Goal: Information Seeking & Learning: Learn about a topic

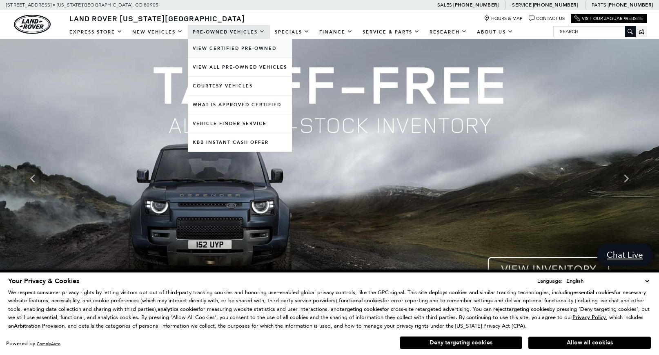
click at [214, 48] on link "View Certified Pre-Owned" at bounding box center [240, 48] width 104 height 18
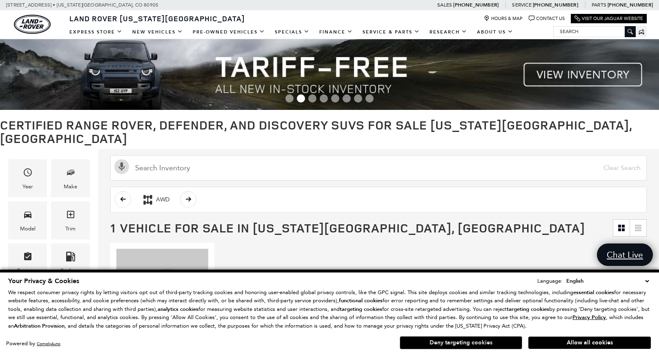
click at [477, 343] on button "Deny targeting cookies" at bounding box center [461, 342] width 123 height 13
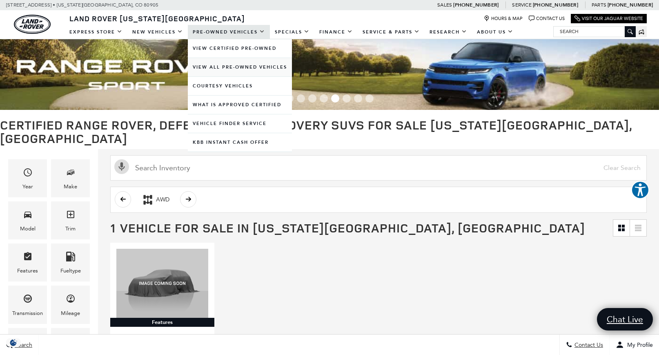
click at [254, 67] on link "View All Pre-Owned Vehicles" at bounding box center [240, 67] width 104 height 18
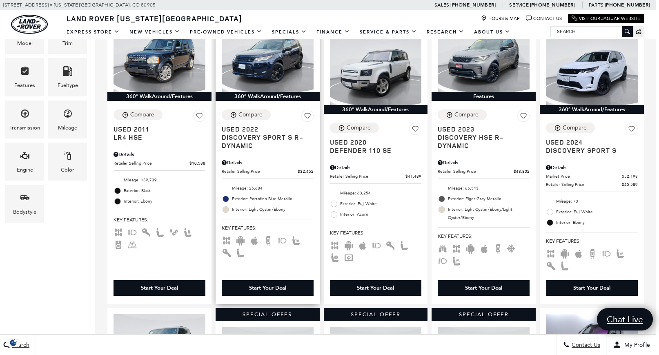
scroll to position [203, 3]
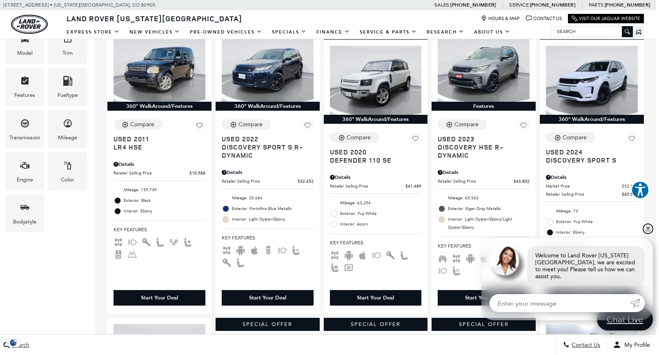
click at [648, 233] on link "✕" at bounding box center [649, 229] width 10 height 10
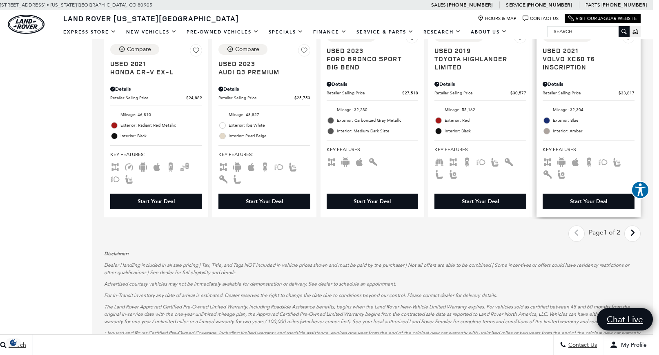
scroll to position [1186, 6]
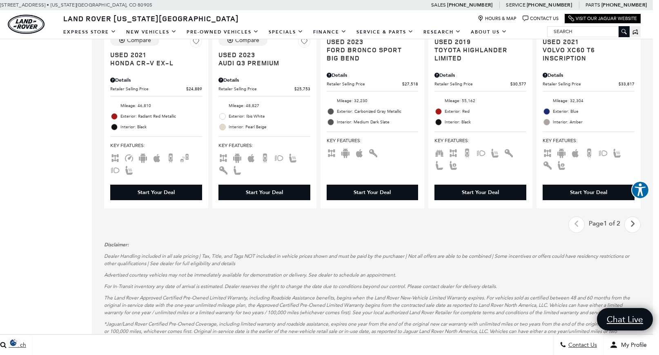
click at [634, 221] on icon "next page" at bounding box center [632, 223] width 5 height 13
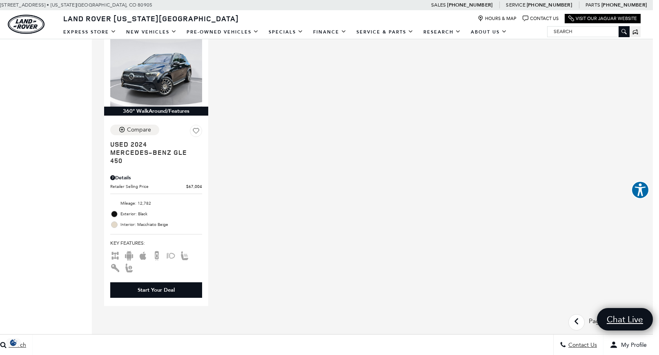
scroll to position [786, 6]
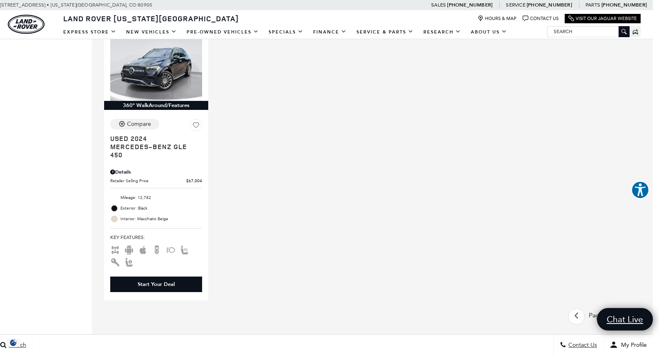
click at [575, 318] on icon "previous page" at bounding box center [576, 315] width 5 height 13
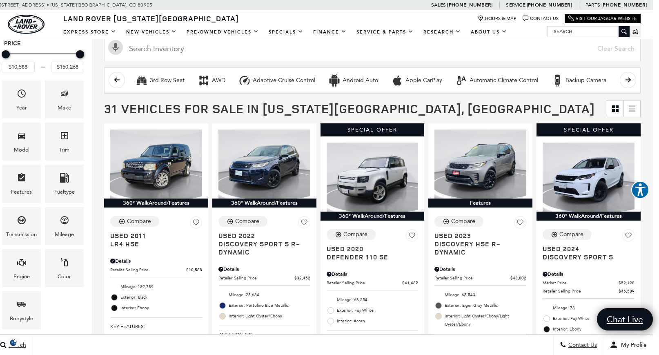
scroll to position [105, 6]
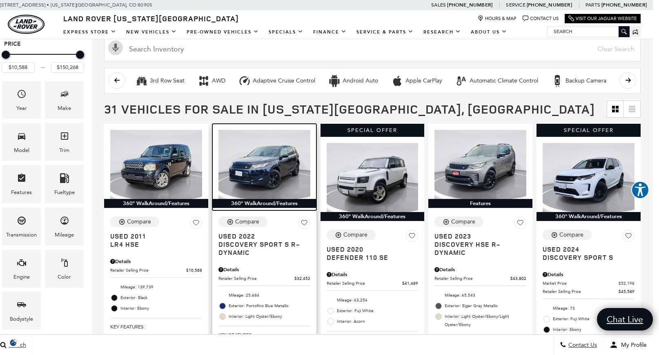
click at [276, 172] on img at bounding box center [265, 164] width 92 height 69
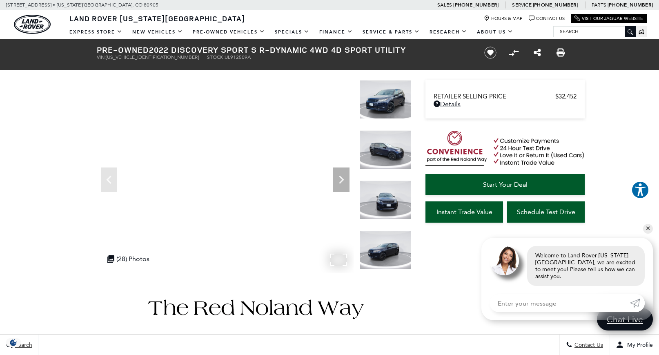
click at [119, 254] on div ".cls-1, .cls-3 { fill: #c50033; } .cls-1 { clip-rule: evenodd; } .cls-2 { clip-…" at bounding box center [128, 259] width 51 height 16
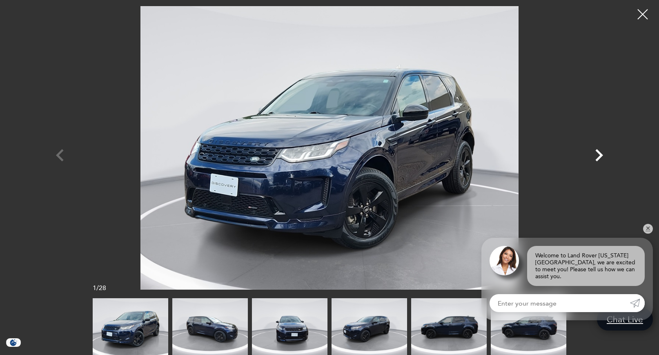
click at [600, 156] on icon "Next" at bounding box center [600, 155] width 8 height 12
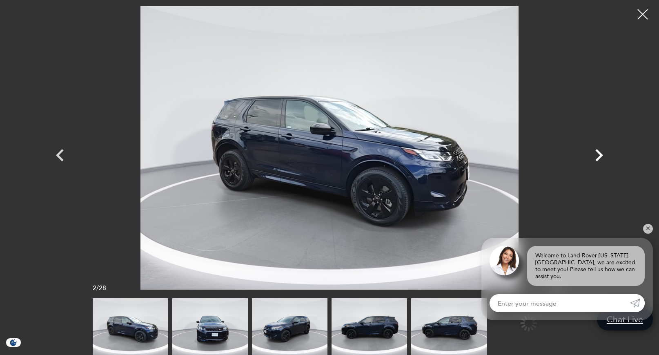
click at [600, 156] on icon "Next" at bounding box center [600, 155] width 8 height 12
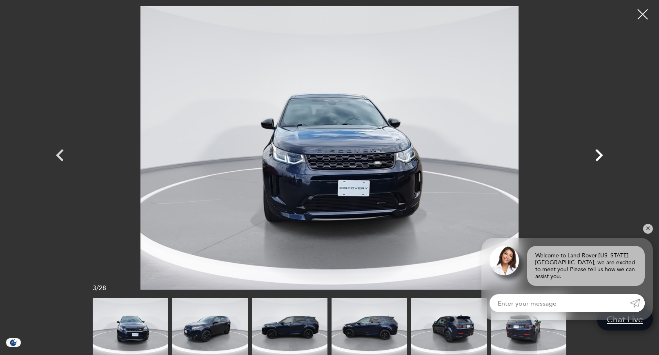
click at [600, 156] on icon "Next" at bounding box center [600, 155] width 8 height 12
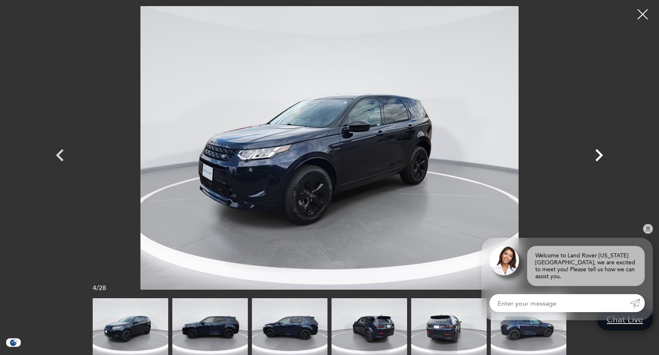
click at [600, 156] on icon "Next" at bounding box center [600, 155] width 8 height 12
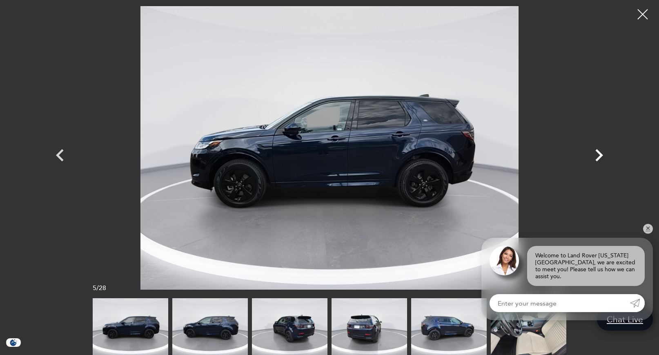
click at [600, 156] on icon "Next" at bounding box center [600, 155] width 8 height 12
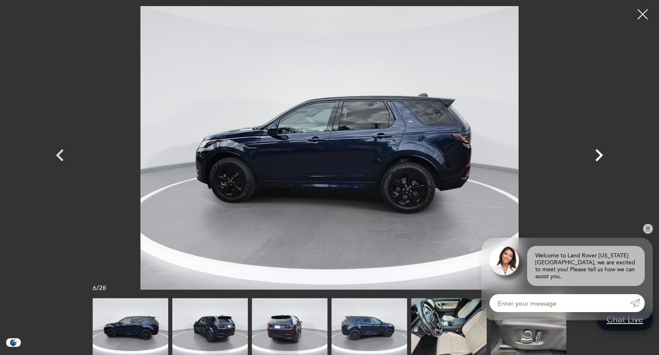
click at [600, 156] on icon "Next" at bounding box center [600, 155] width 8 height 12
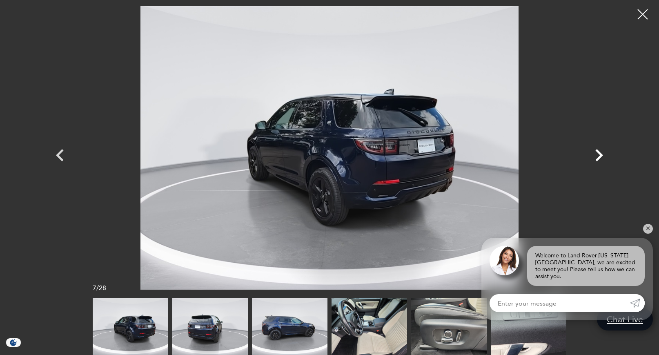
click at [600, 156] on icon "Next" at bounding box center [600, 155] width 8 height 12
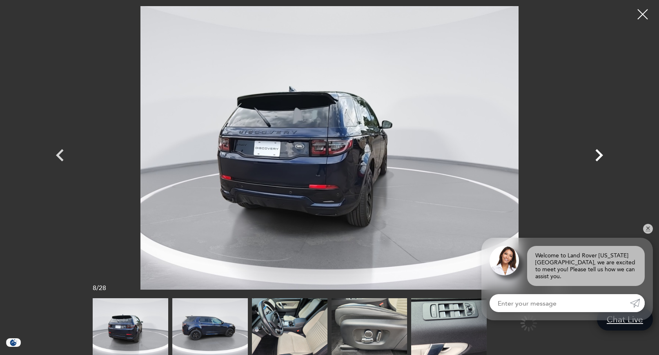
click at [600, 156] on icon "Next" at bounding box center [600, 155] width 8 height 12
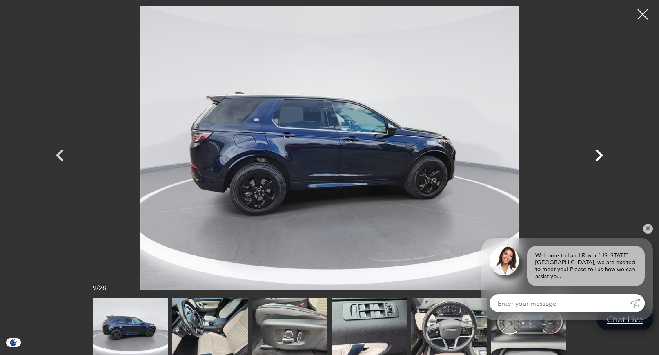
click at [600, 156] on icon "Next" at bounding box center [600, 155] width 8 height 12
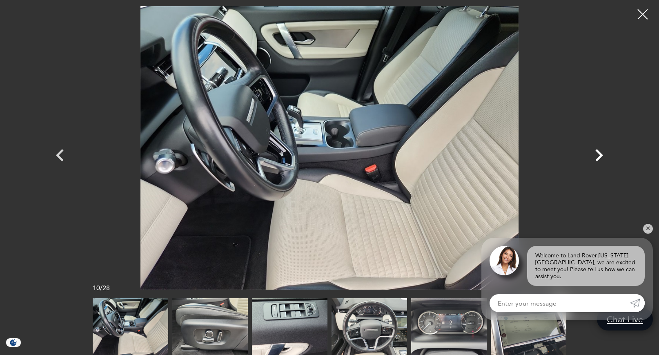
click at [600, 156] on icon "Next" at bounding box center [600, 155] width 8 height 12
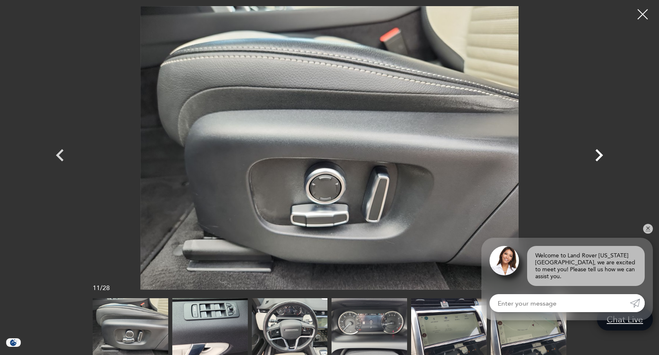
click at [600, 156] on icon "Next" at bounding box center [600, 155] width 8 height 12
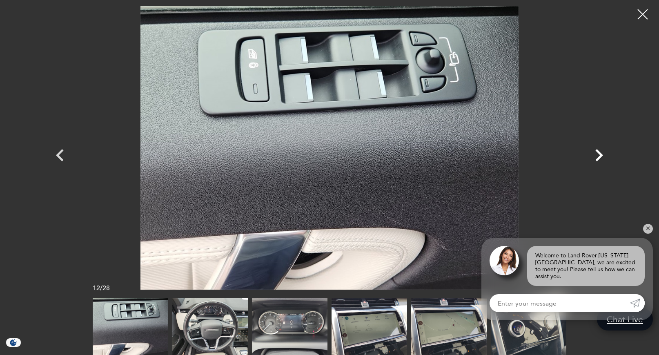
click at [600, 156] on icon "Next" at bounding box center [600, 155] width 8 height 12
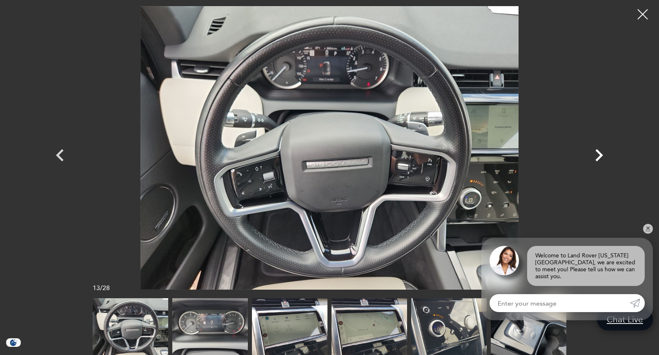
click at [600, 156] on icon "Next" at bounding box center [600, 155] width 8 height 12
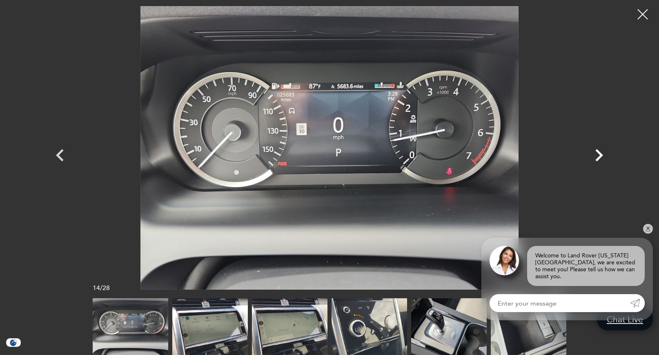
click at [600, 156] on icon "Next" at bounding box center [600, 155] width 8 height 12
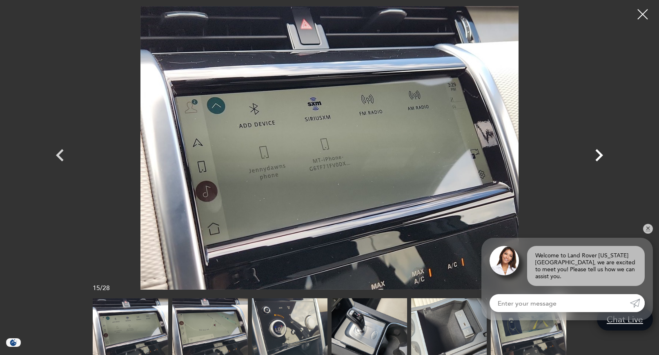
click at [600, 156] on icon "Next" at bounding box center [600, 155] width 8 height 12
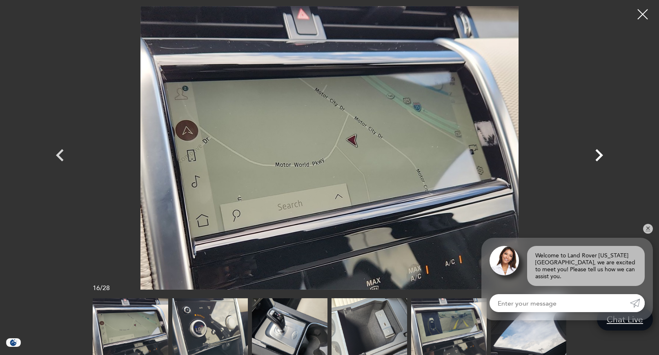
click at [600, 156] on icon "Next" at bounding box center [600, 155] width 8 height 12
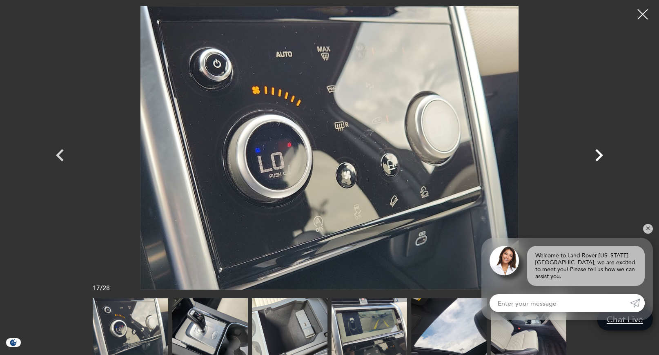
click at [600, 156] on icon "Next" at bounding box center [600, 155] width 8 height 12
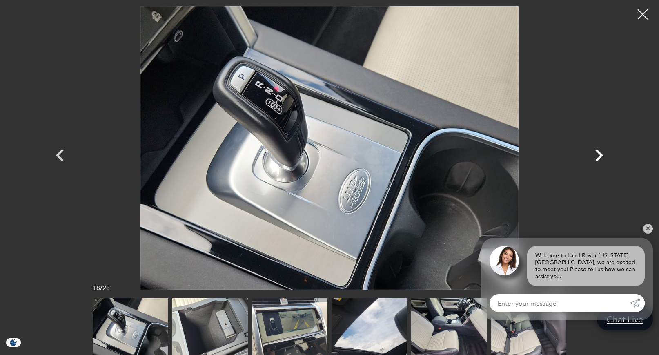
click at [600, 156] on icon "Next" at bounding box center [600, 155] width 8 height 12
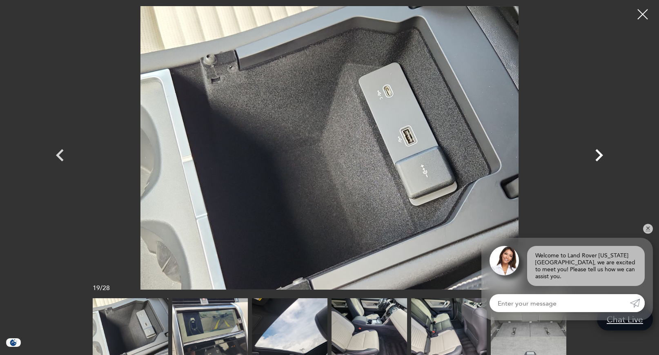
click at [600, 156] on icon "Next" at bounding box center [600, 155] width 8 height 12
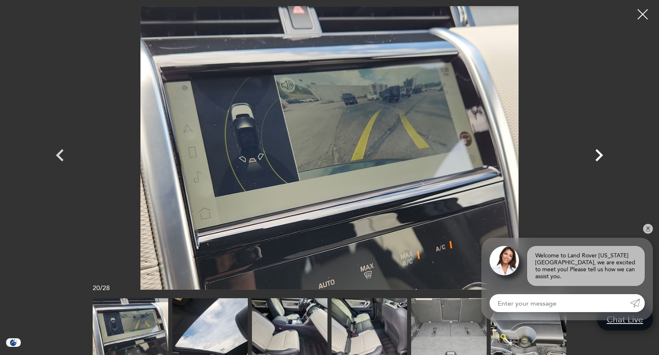
click at [600, 156] on icon "Next" at bounding box center [600, 155] width 8 height 12
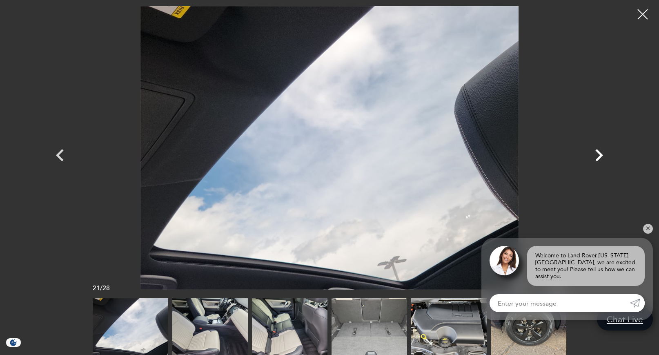
click at [600, 156] on icon "Next" at bounding box center [600, 155] width 8 height 12
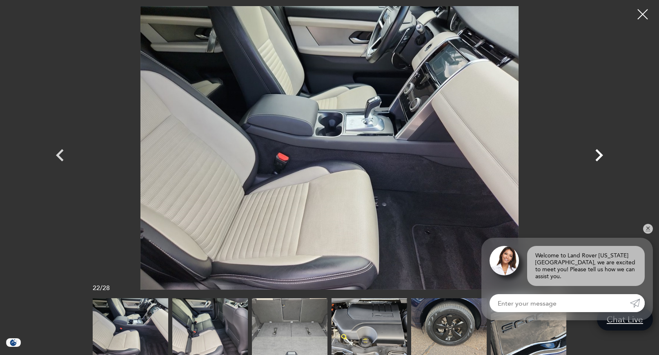
click at [600, 156] on icon "Next" at bounding box center [600, 155] width 8 height 12
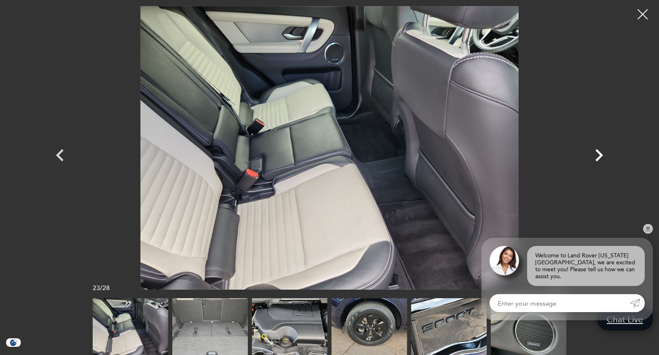
click at [600, 156] on icon "Next" at bounding box center [600, 155] width 8 height 12
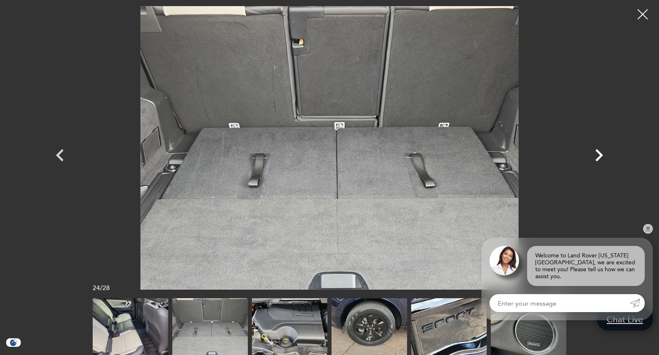
click at [600, 156] on icon "Next" at bounding box center [600, 155] width 8 height 12
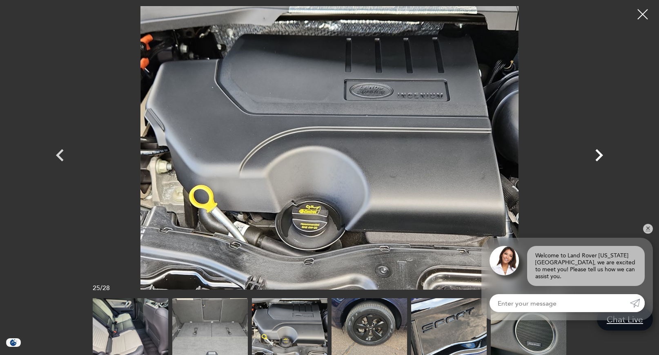
click at [600, 156] on icon "Next" at bounding box center [600, 155] width 8 height 12
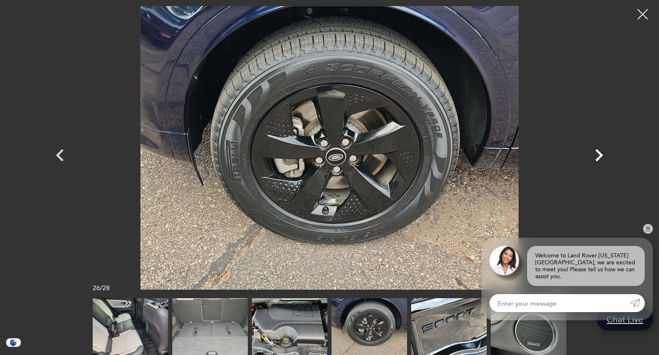
click at [600, 156] on icon "Next" at bounding box center [600, 155] width 8 height 12
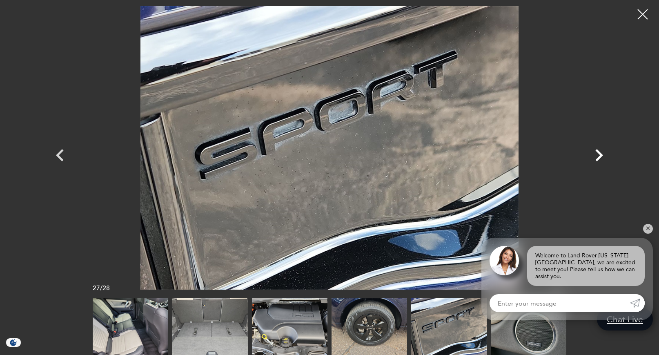
click at [600, 156] on icon "Next" at bounding box center [600, 155] width 8 height 12
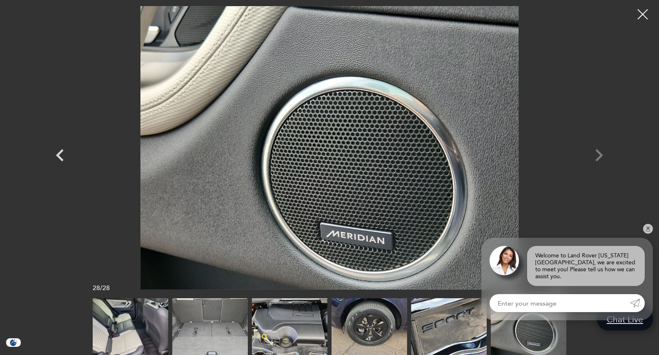
click at [600, 156] on div at bounding box center [330, 148] width 572 height 284
click at [641, 13] on div at bounding box center [643, 15] width 22 height 22
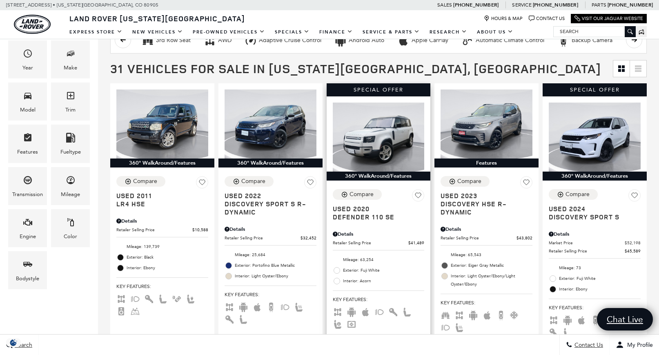
scroll to position [147, 0]
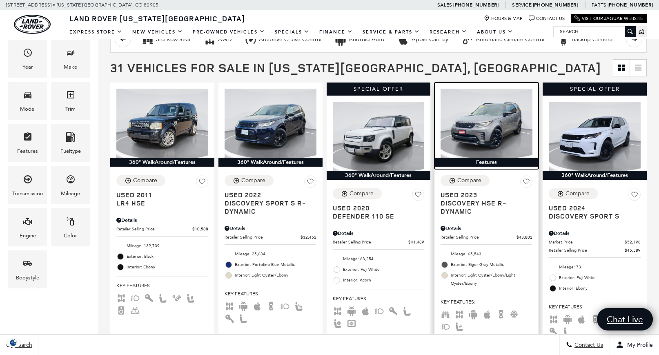
click at [471, 132] on img at bounding box center [487, 123] width 92 height 69
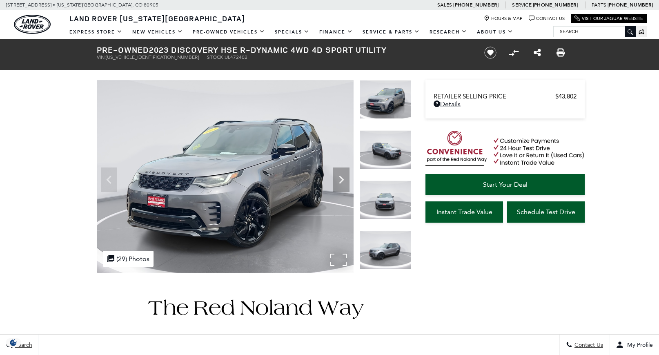
click at [132, 259] on div ".cls-1, .cls-3 { fill: #c50033; } .cls-1 { clip-rule: evenodd; } .cls-2 { clip-…" at bounding box center [128, 259] width 51 height 16
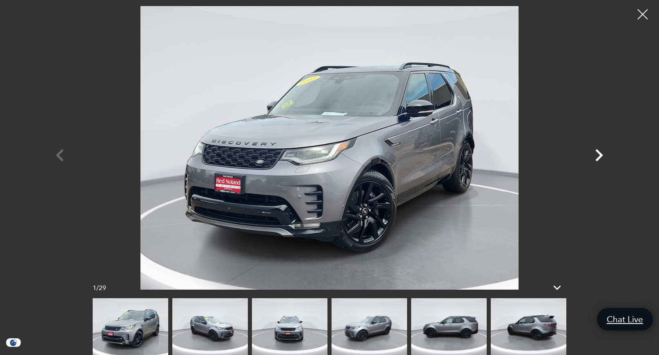
click at [597, 159] on icon "Next" at bounding box center [600, 155] width 8 height 12
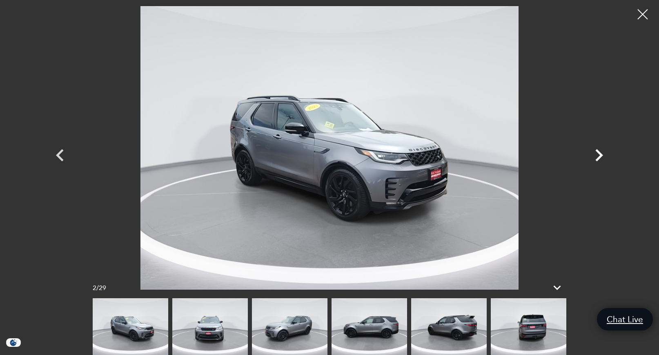
click at [597, 159] on icon "Next" at bounding box center [600, 155] width 8 height 12
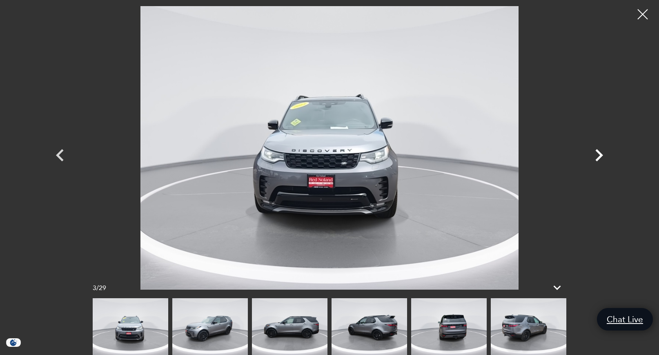
click at [597, 159] on icon "Next" at bounding box center [600, 155] width 8 height 12
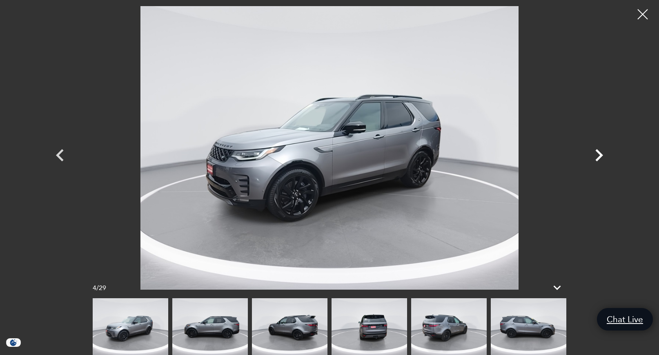
click at [597, 159] on icon "Next" at bounding box center [600, 155] width 8 height 12
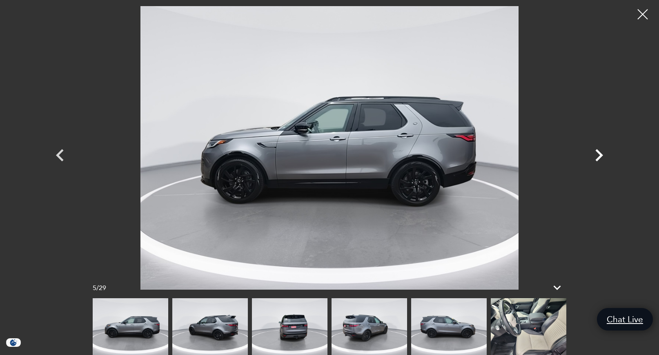
click at [597, 159] on icon "Next" at bounding box center [600, 155] width 8 height 12
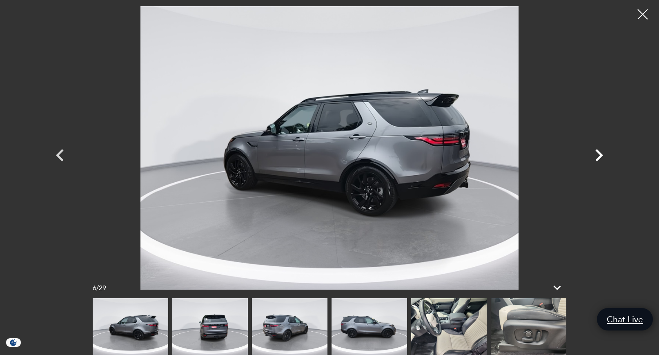
click at [597, 159] on icon "Next" at bounding box center [600, 155] width 8 height 12
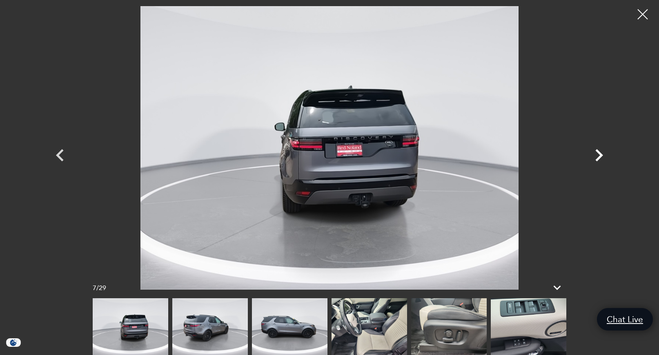
click at [597, 159] on icon "Next" at bounding box center [600, 155] width 8 height 12
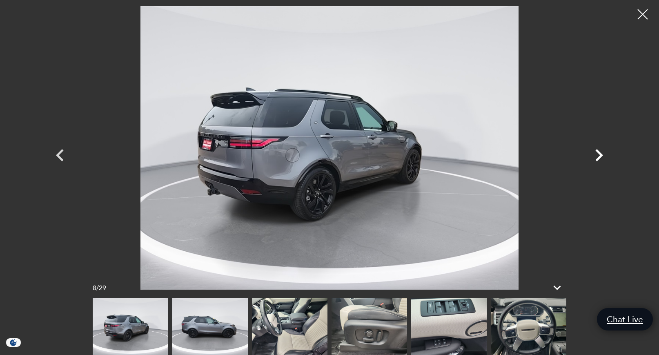
click at [597, 159] on icon "Next" at bounding box center [600, 155] width 8 height 12
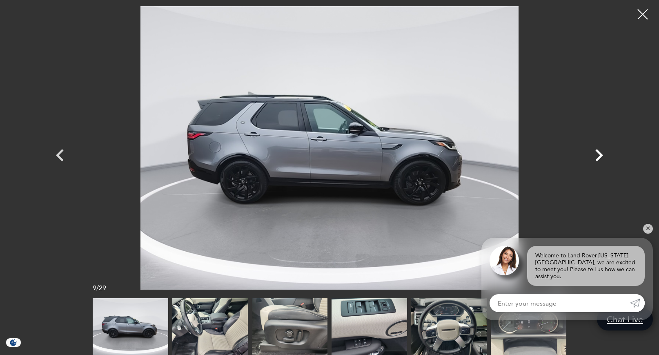
click at [597, 159] on icon "Next" at bounding box center [600, 155] width 8 height 12
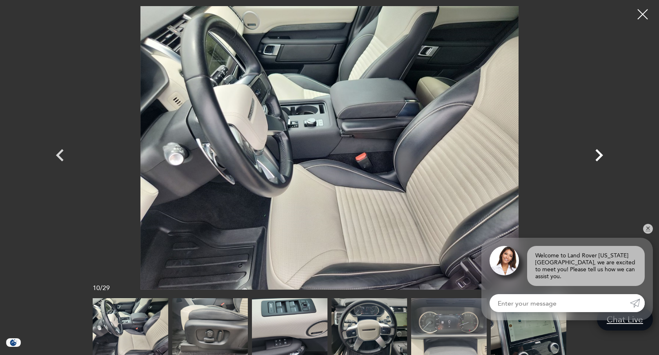
click at [597, 159] on icon "Next" at bounding box center [600, 155] width 8 height 12
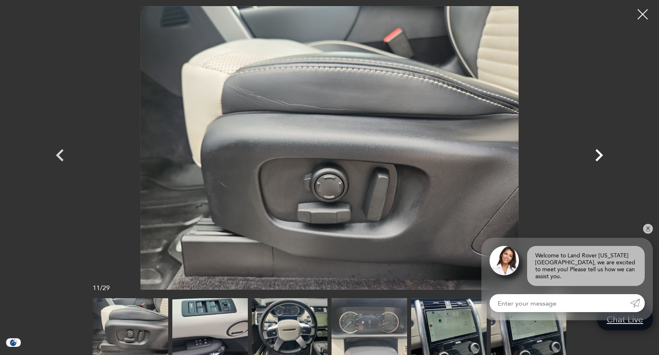
click at [597, 159] on icon "Next" at bounding box center [600, 155] width 8 height 12
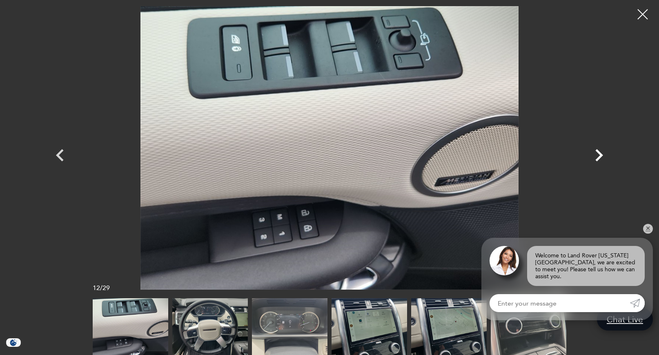
click at [597, 159] on icon "Next" at bounding box center [600, 155] width 8 height 12
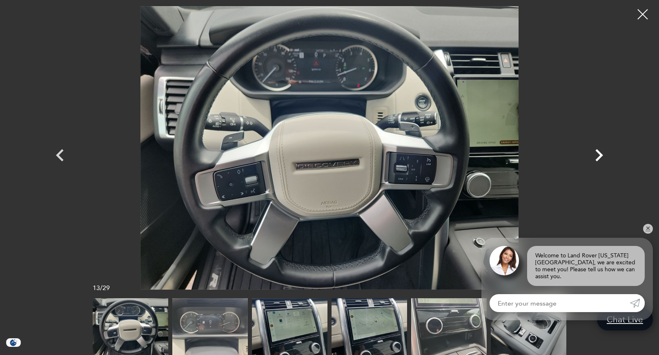
click at [597, 159] on icon "Next" at bounding box center [600, 155] width 8 height 12
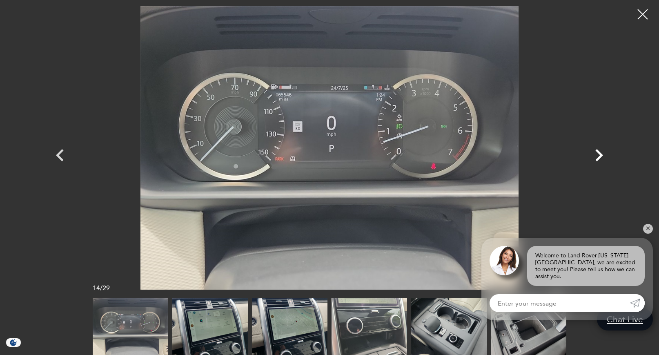
click at [597, 159] on icon "Next" at bounding box center [600, 155] width 8 height 12
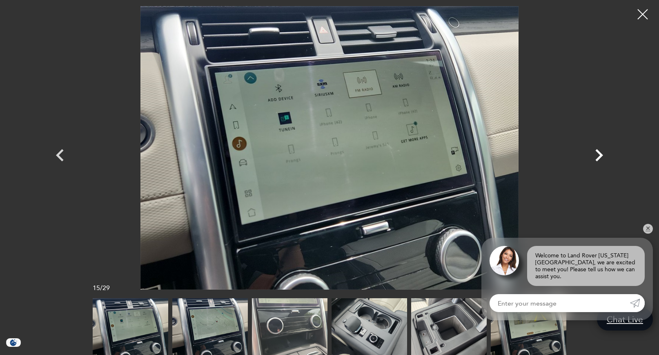
click at [597, 159] on icon "Next" at bounding box center [600, 155] width 8 height 12
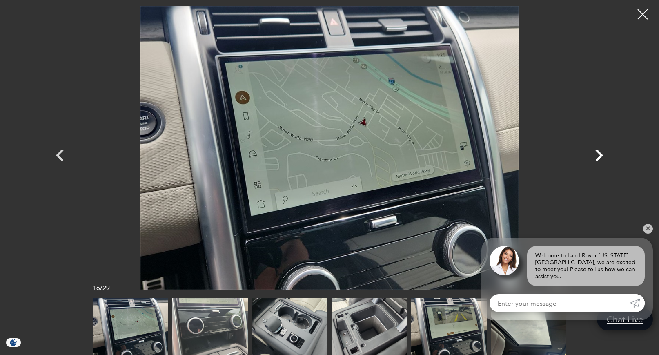
click at [597, 159] on icon "Next" at bounding box center [600, 155] width 8 height 12
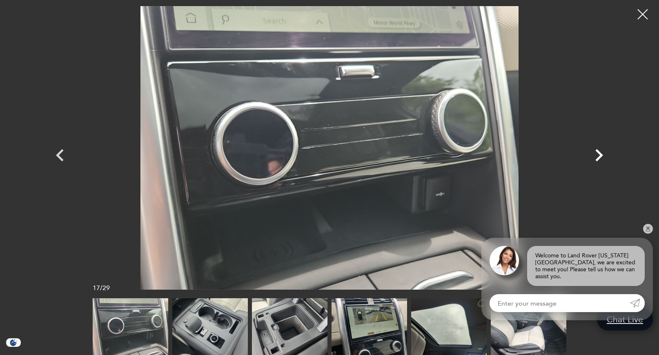
click at [597, 159] on icon "Next" at bounding box center [600, 155] width 8 height 12
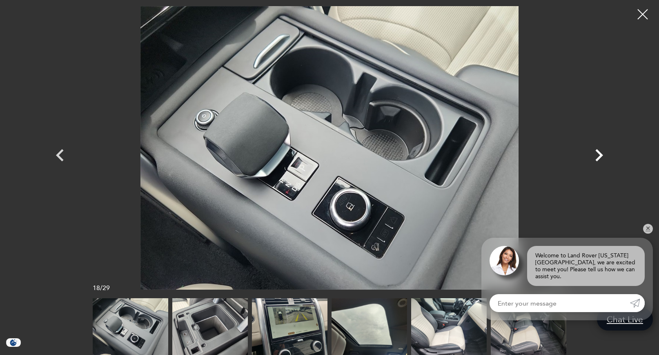
click at [597, 159] on icon "Next" at bounding box center [600, 155] width 8 height 12
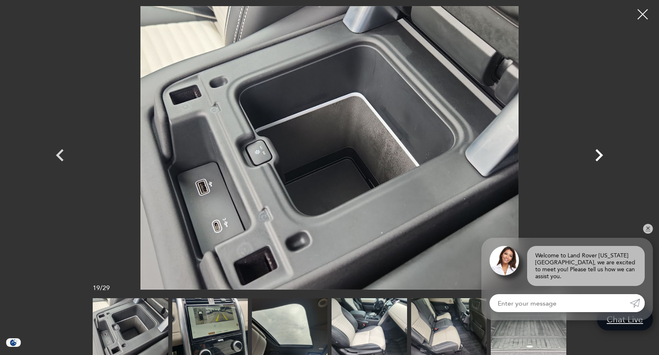
click at [597, 159] on icon "Next" at bounding box center [600, 155] width 8 height 12
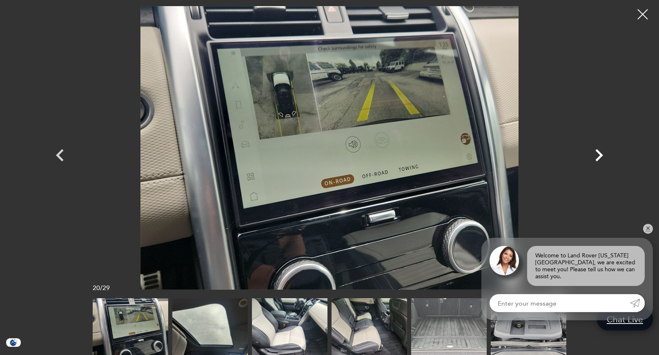
click at [597, 159] on icon "Next" at bounding box center [600, 155] width 8 height 12
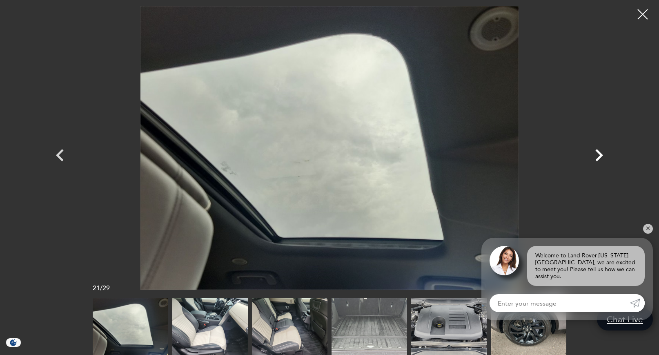
click at [597, 159] on icon "Next" at bounding box center [600, 155] width 8 height 12
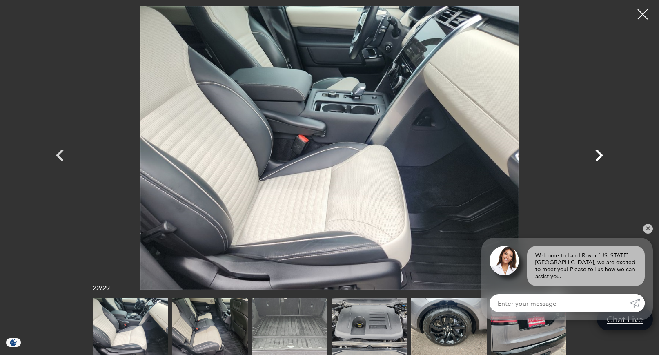
click at [597, 159] on icon "Next" at bounding box center [600, 155] width 8 height 12
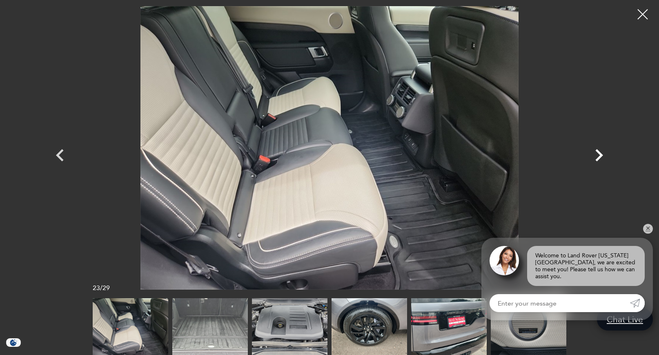
click at [597, 159] on icon "Next" at bounding box center [600, 155] width 8 height 12
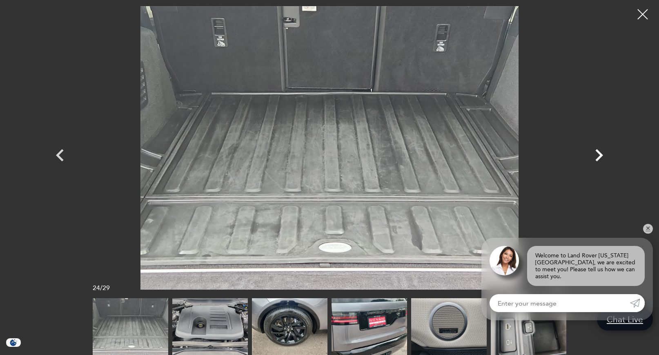
click at [597, 159] on icon "Next" at bounding box center [600, 155] width 8 height 12
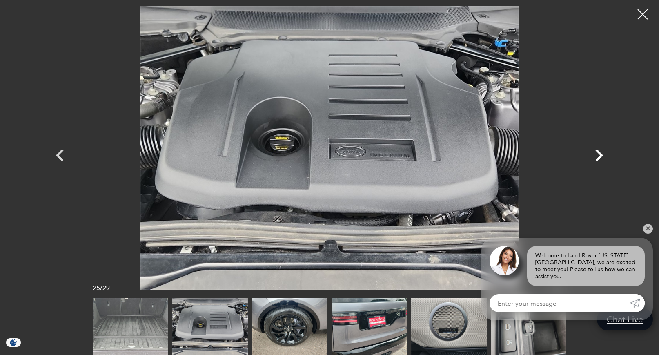
click at [597, 159] on icon "Next" at bounding box center [600, 155] width 8 height 12
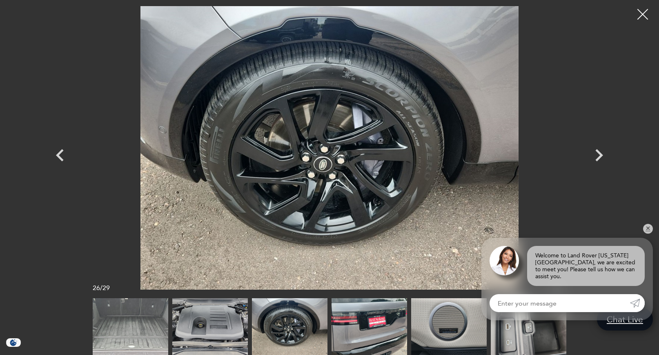
click at [645, 18] on div at bounding box center [643, 15] width 22 height 22
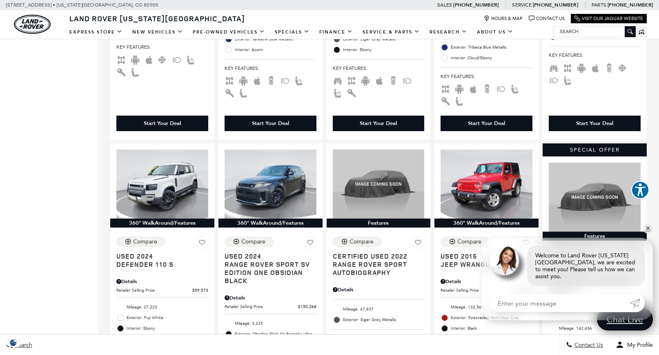
scroll to position [677, 0]
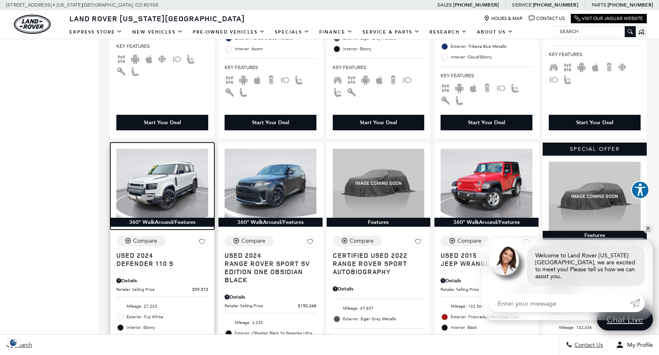
click at [147, 181] on img at bounding box center [162, 183] width 92 height 69
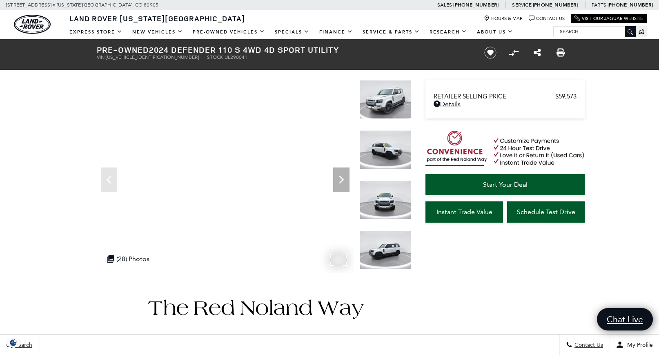
click at [143, 253] on div ".cls-1, .cls-3 { fill: #c50033; } .cls-1 { clip-rule: evenodd; } .cls-2 { clip-…" at bounding box center [128, 259] width 51 height 16
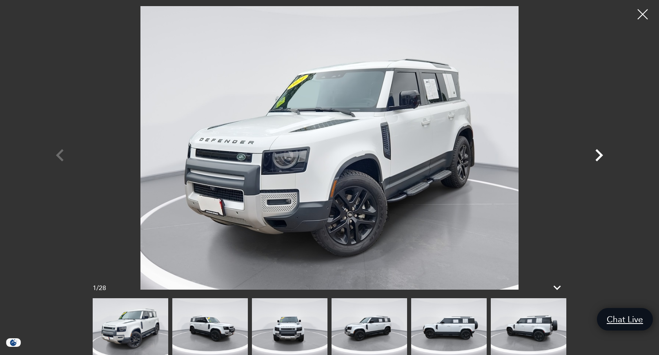
click at [600, 155] on icon "Next" at bounding box center [599, 155] width 25 height 25
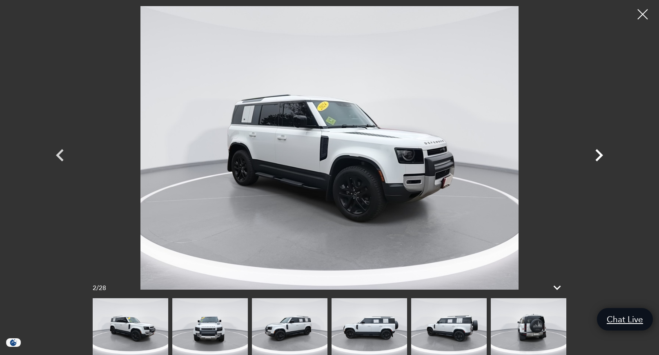
click at [600, 155] on icon "Next" at bounding box center [599, 155] width 25 height 25
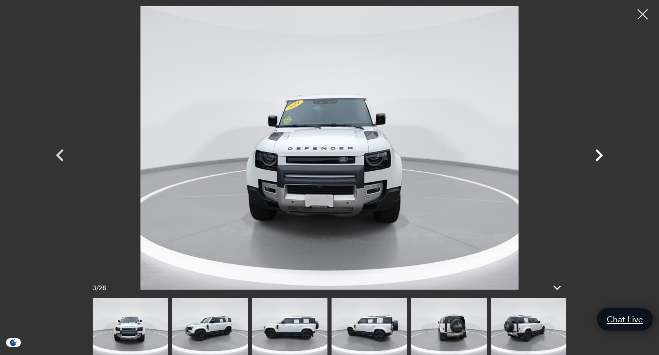
click at [600, 155] on icon "Next" at bounding box center [599, 155] width 25 height 25
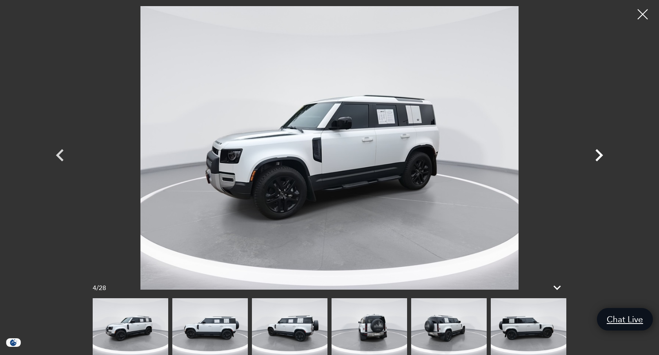
click at [600, 155] on icon "Next" at bounding box center [599, 155] width 25 height 25
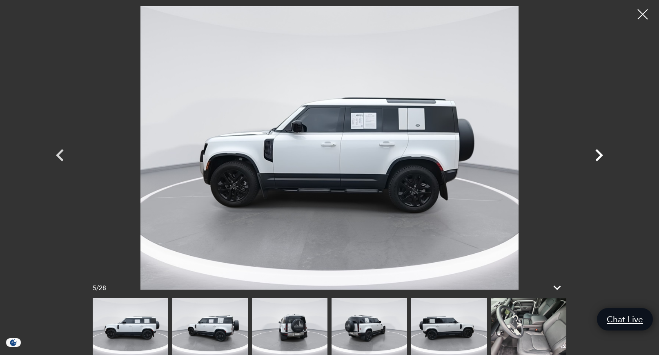
click at [600, 155] on icon "Next" at bounding box center [599, 155] width 25 height 25
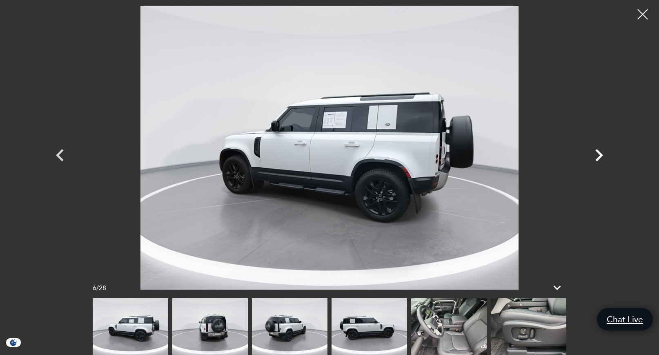
click at [600, 156] on icon "Next" at bounding box center [599, 155] width 25 height 25
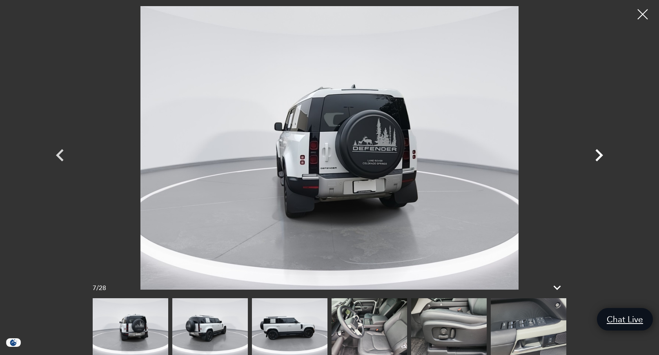
click at [600, 156] on icon "Next" at bounding box center [599, 155] width 25 height 25
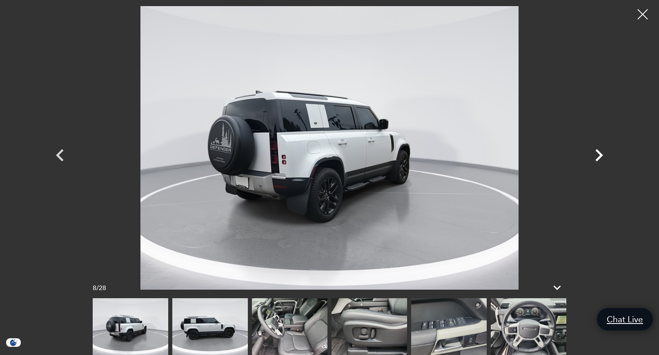
click at [600, 156] on icon "Next" at bounding box center [599, 155] width 25 height 25
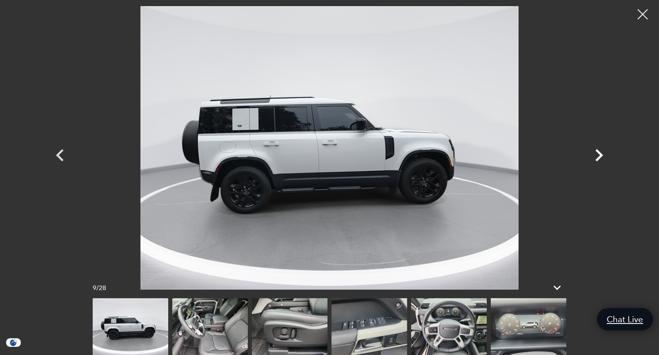
click at [600, 156] on icon "Next" at bounding box center [599, 155] width 25 height 25
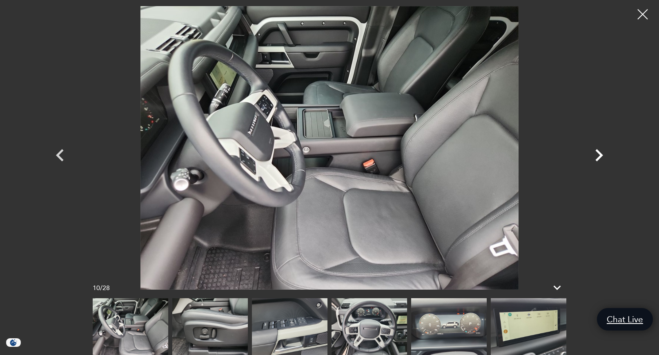
click at [600, 156] on icon "Next" at bounding box center [599, 155] width 25 height 25
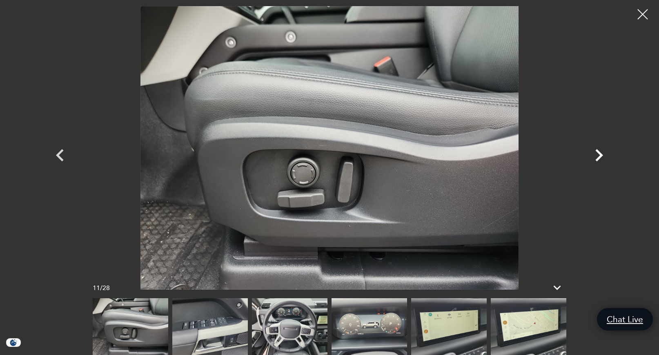
click at [600, 156] on icon "Next" at bounding box center [599, 155] width 25 height 25
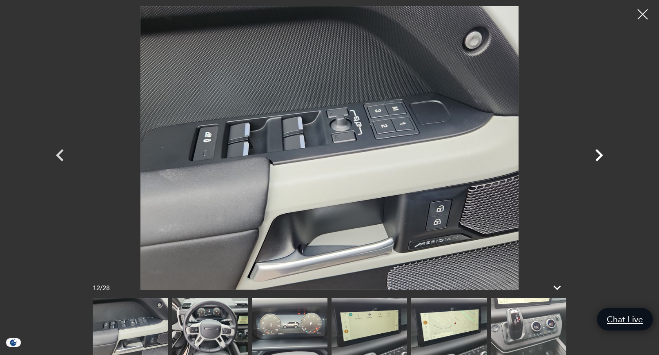
click at [600, 156] on icon "Next" at bounding box center [599, 155] width 25 height 25
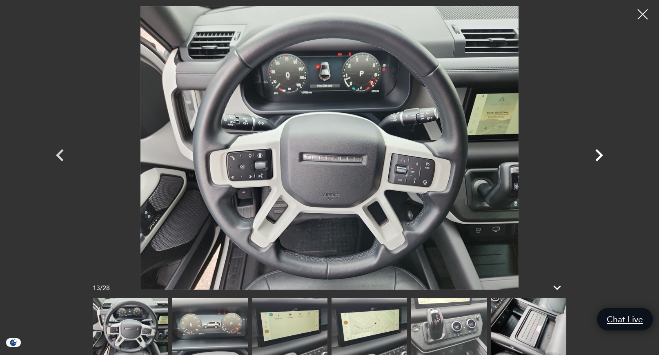
click at [600, 156] on icon "Next" at bounding box center [599, 155] width 25 height 25
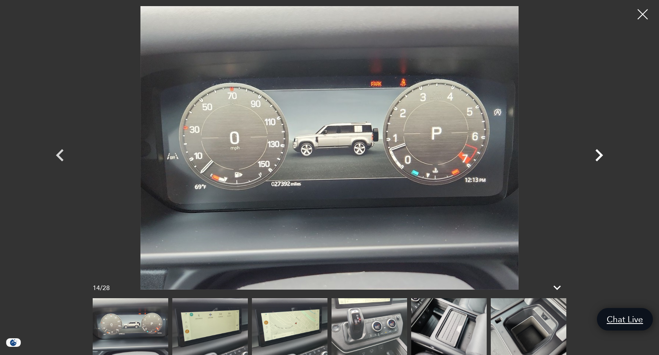
click at [600, 156] on icon "Next" at bounding box center [599, 155] width 25 height 25
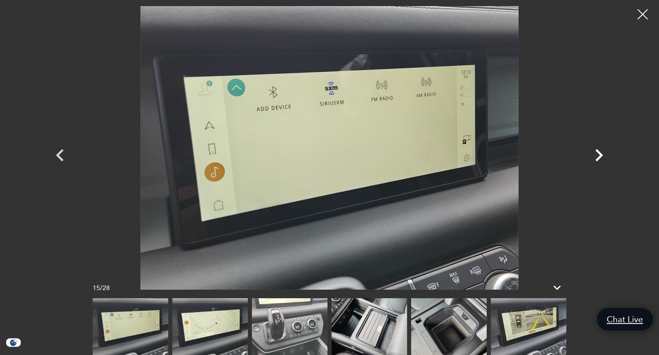
click at [600, 156] on icon "Next" at bounding box center [599, 155] width 25 height 25
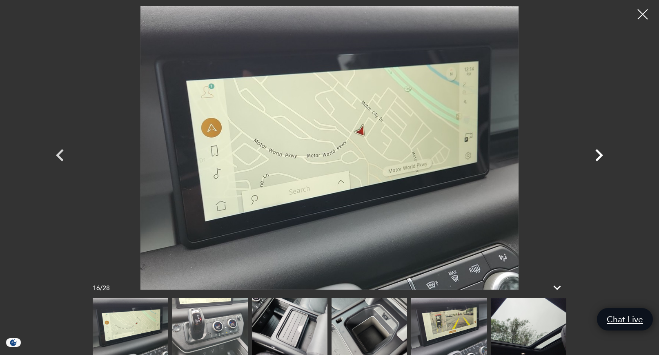
click at [600, 156] on icon "Next" at bounding box center [599, 155] width 25 height 25
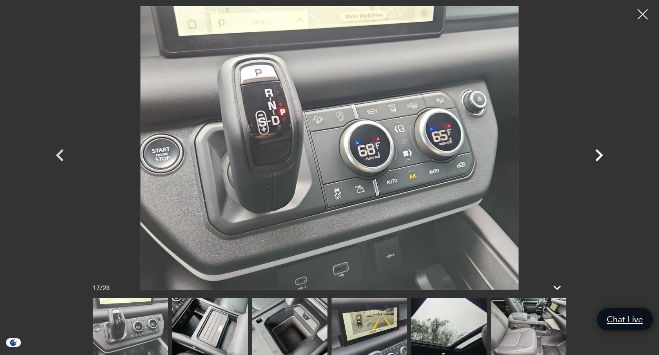
click at [600, 156] on icon "Next" at bounding box center [599, 155] width 25 height 25
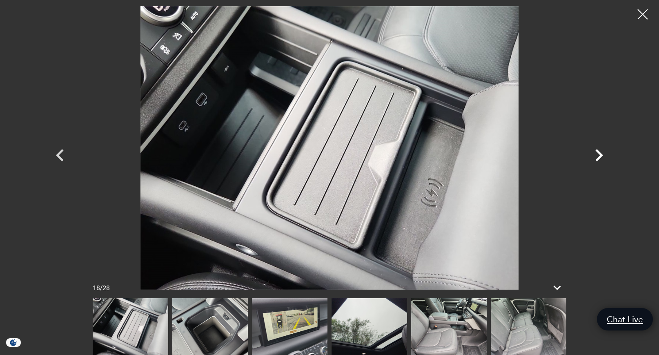
click at [600, 156] on icon "Next" at bounding box center [599, 155] width 25 height 25
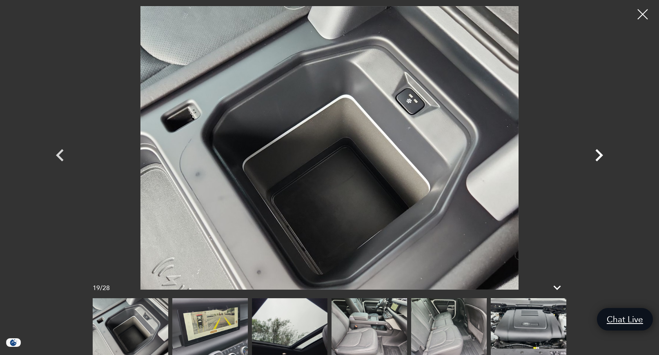
click at [600, 156] on icon "Next" at bounding box center [599, 155] width 25 height 25
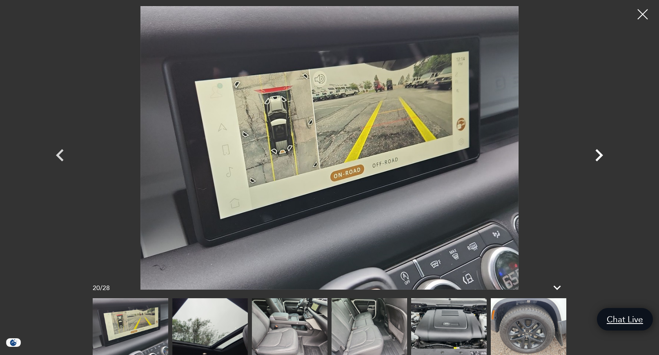
click at [600, 156] on icon "Next" at bounding box center [599, 155] width 25 height 25
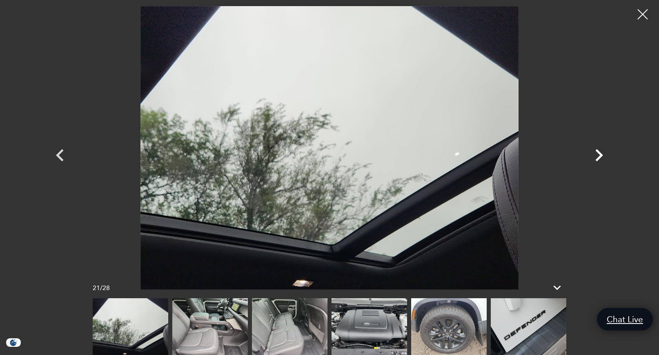
click at [600, 156] on icon "Next" at bounding box center [599, 155] width 25 height 25
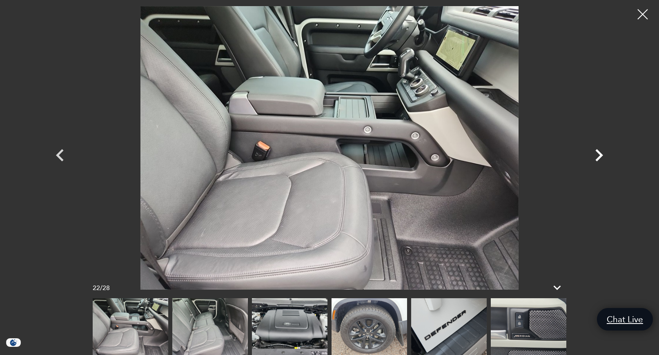
click at [600, 156] on icon "Next" at bounding box center [599, 155] width 25 height 25
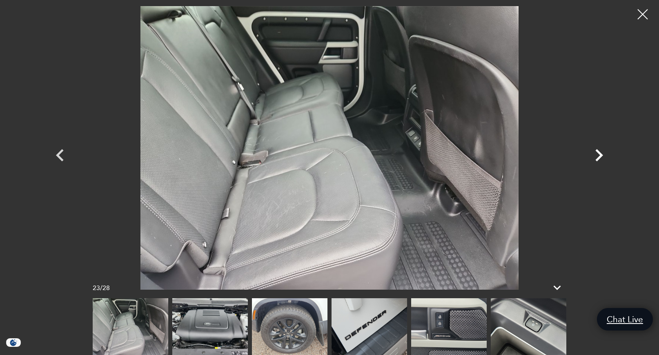
click at [600, 156] on icon "Next" at bounding box center [599, 155] width 25 height 25
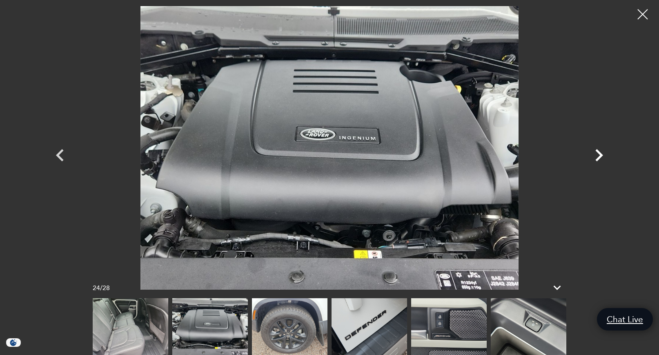
click at [600, 156] on icon "Next" at bounding box center [599, 155] width 25 height 25
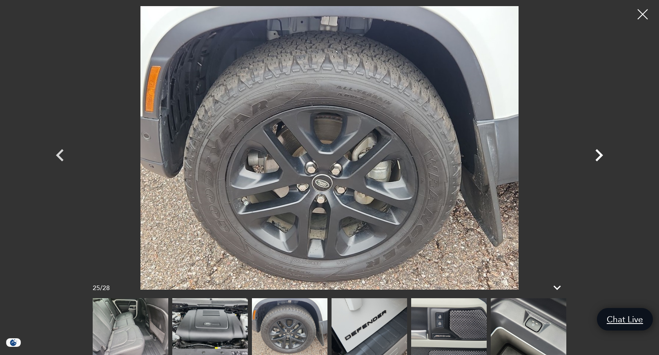
click at [600, 156] on icon "Next" at bounding box center [599, 155] width 25 height 25
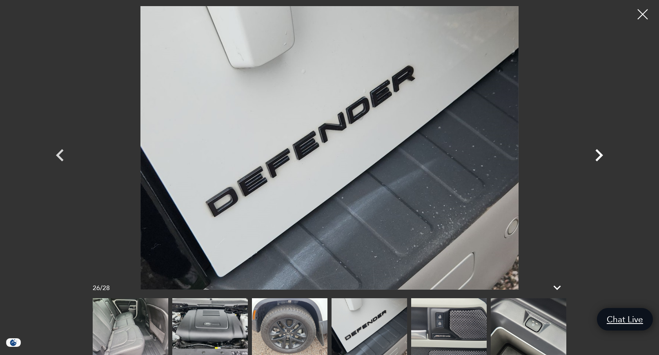
click at [600, 156] on icon "Next" at bounding box center [599, 155] width 25 height 25
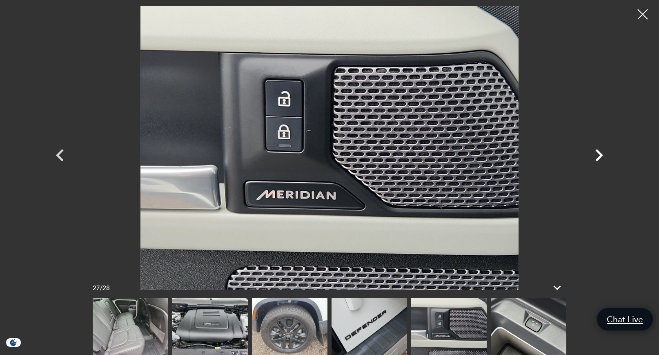
click at [600, 156] on icon "Next" at bounding box center [599, 155] width 25 height 25
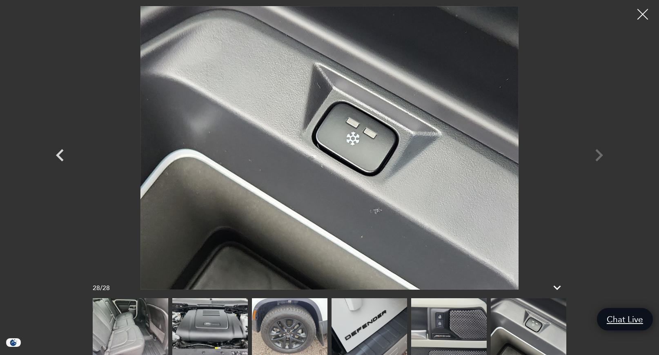
click at [642, 15] on div at bounding box center [643, 15] width 22 height 22
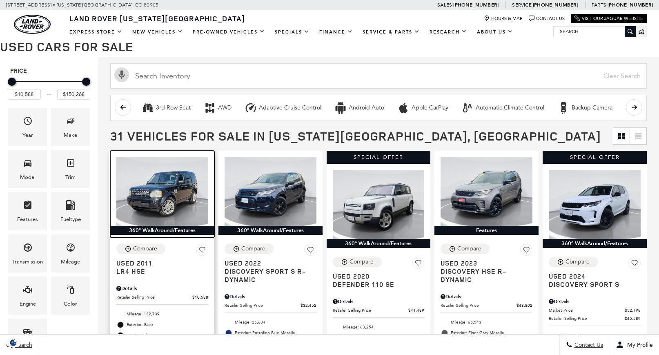
click at [158, 194] on img at bounding box center [162, 191] width 92 height 69
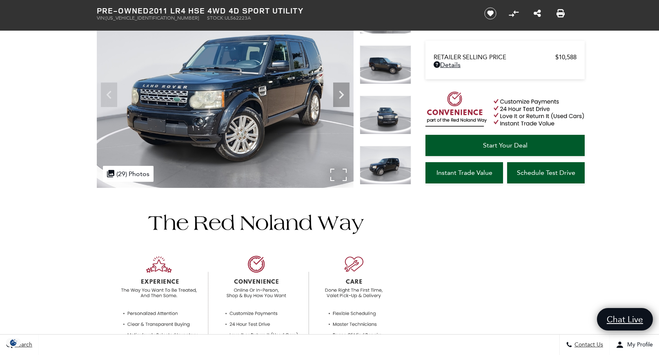
scroll to position [85, 0]
click at [136, 177] on div ".cls-1, .cls-3 { fill: #c50033; } .cls-1 { clip-rule: evenodd; } .cls-2 { clip-…" at bounding box center [128, 174] width 51 height 16
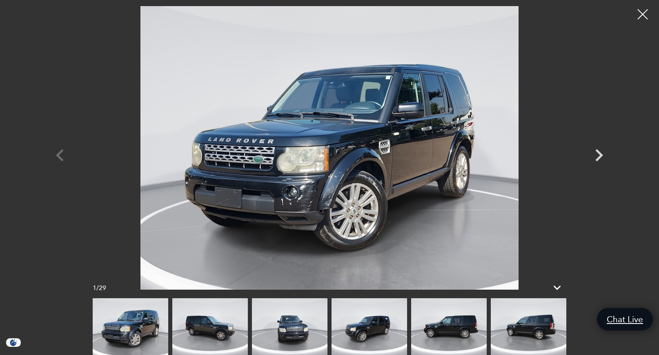
scroll to position [126, 0]
click at [560, 290] on icon at bounding box center [558, 288] width 20 height 20
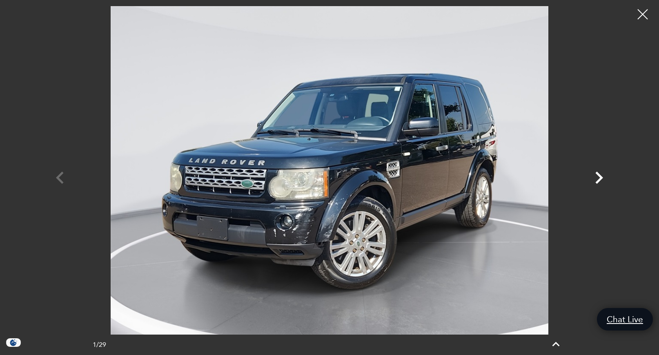
click at [596, 178] on icon "Next" at bounding box center [599, 177] width 25 height 25
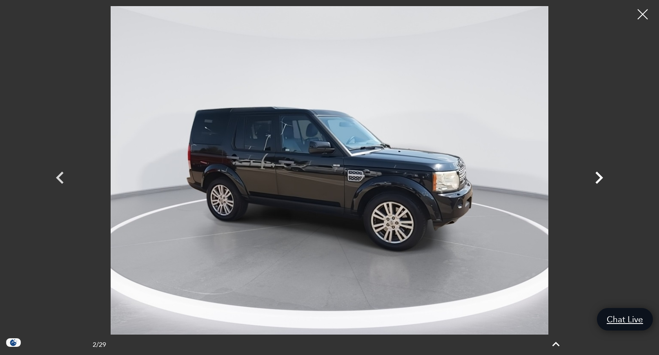
click at [596, 178] on icon "Next" at bounding box center [599, 177] width 25 height 25
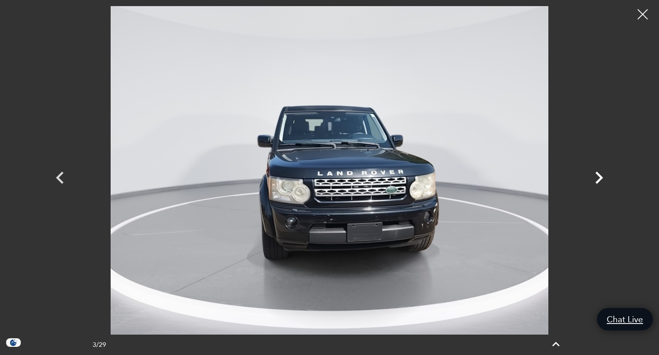
click at [596, 178] on icon "Next" at bounding box center [599, 177] width 25 height 25
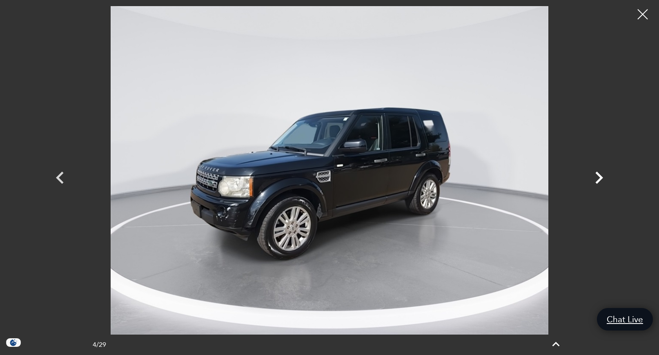
click at [596, 178] on icon "Next" at bounding box center [599, 177] width 25 height 25
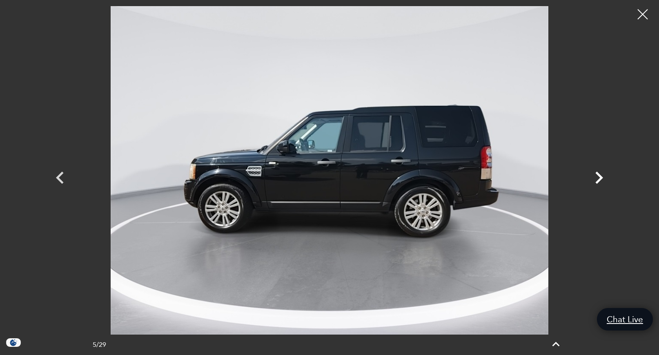
click at [596, 178] on icon "Next" at bounding box center [599, 177] width 25 height 25
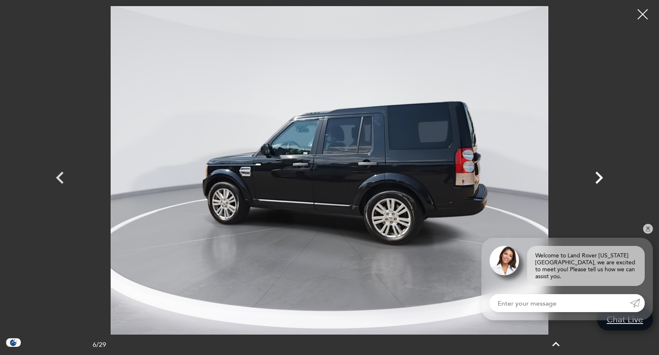
click at [596, 178] on icon "Next" at bounding box center [599, 177] width 25 height 25
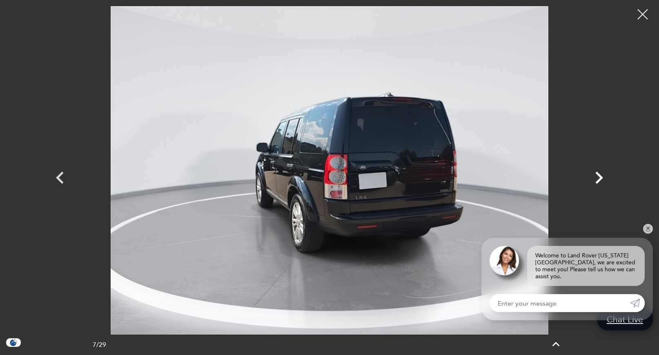
click at [596, 178] on icon "Next" at bounding box center [599, 177] width 25 height 25
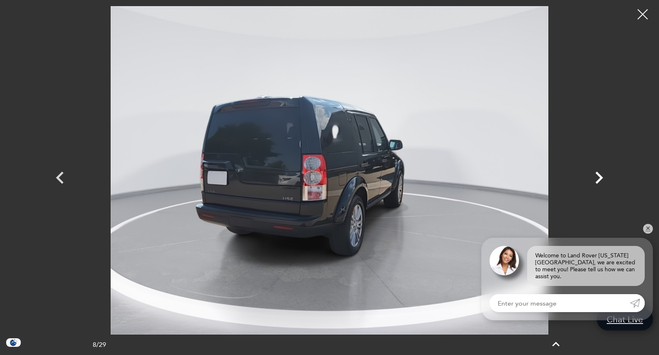
click at [596, 178] on icon "Next" at bounding box center [599, 177] width 25 height 25
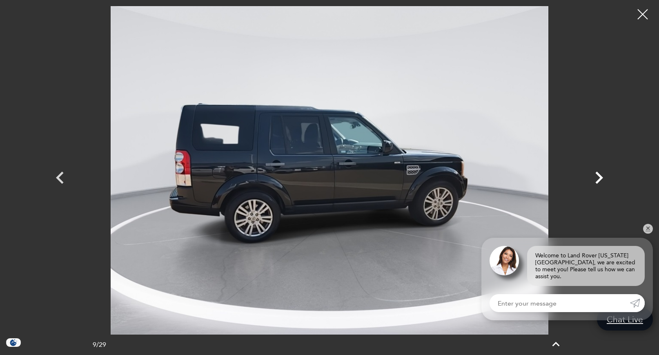
click at [596, 178] on icon "Next" at bounding box center [599, 177] width 25 height 25
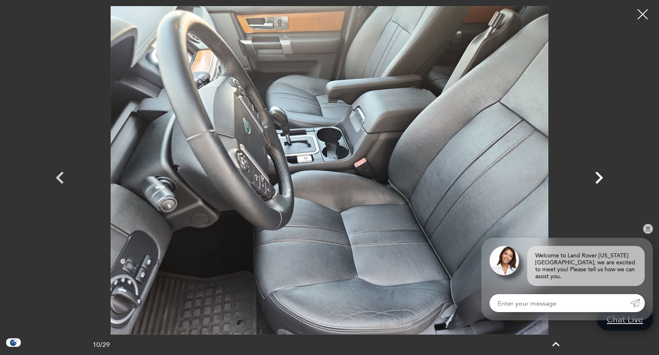
click at [596, 178] on icon "Next" at bounding box center [599, 177] width 25 height 25
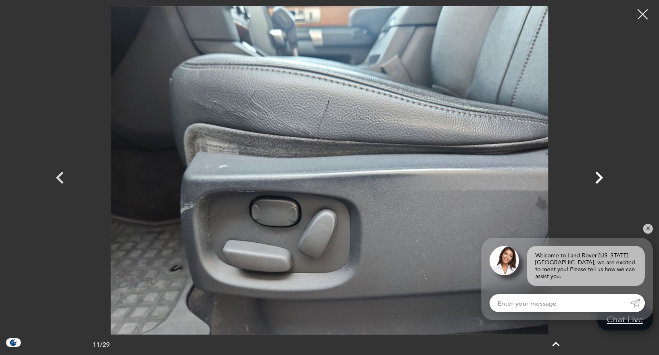
click at [596, 178] on icon "Next" at bounding box center [599, 177] width 25 height 25
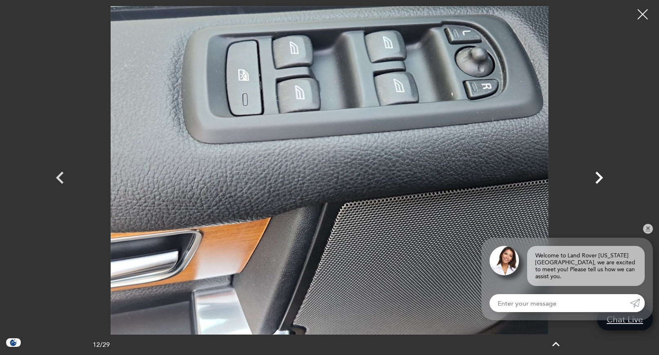
click at [596, 178] on icon "Next" at bounding box center [599, 177] width 25 height 25
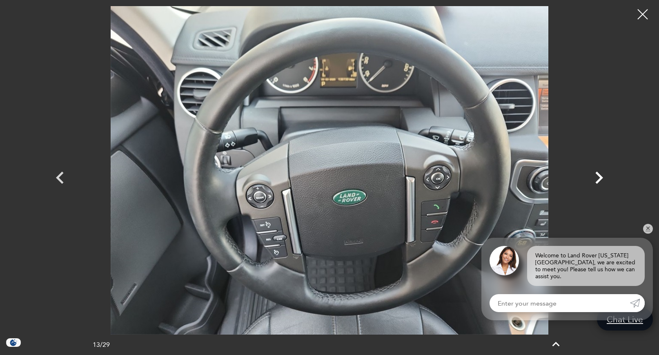
click at [596, 178] on icon "Next" at bounding box center [599, 177] width 25 height 25
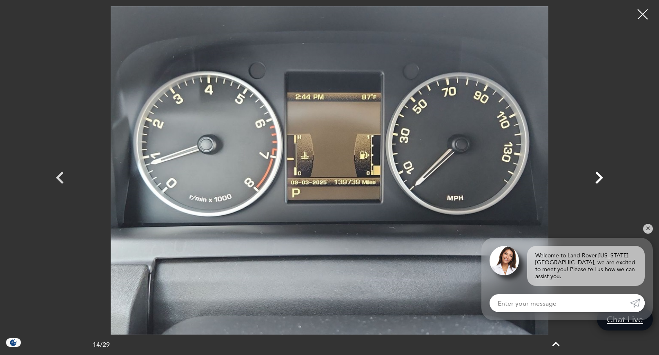
click at [596, 178] on icon "Next" at bounding box center [599, 177] width 25 height 25
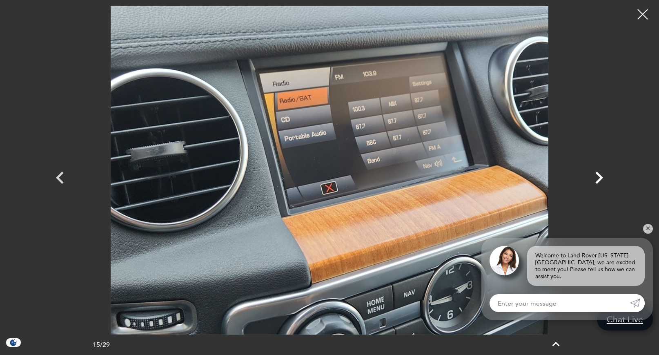
click at [596, 178] on icon "Next" at bounding box center [599, 177] width 25 height 25
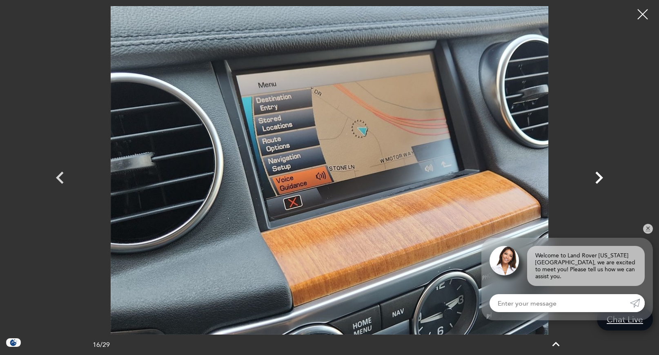
click at [596, 178] on icon "Next" at bounding box center [599, 177] width 25 height 25
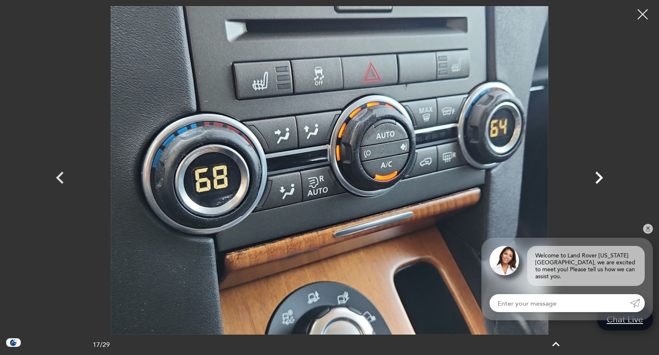
click at [596, 178] on icon "Next" at bounding box center [599, 177] width 25 height 25
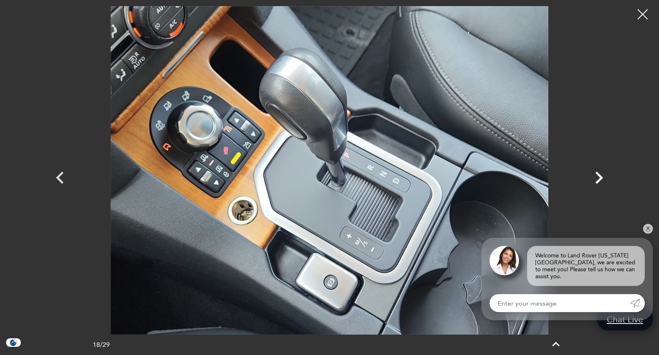
click at [596, 178] on icon "Next" at bounding box center [599, 177] width 25 height 25
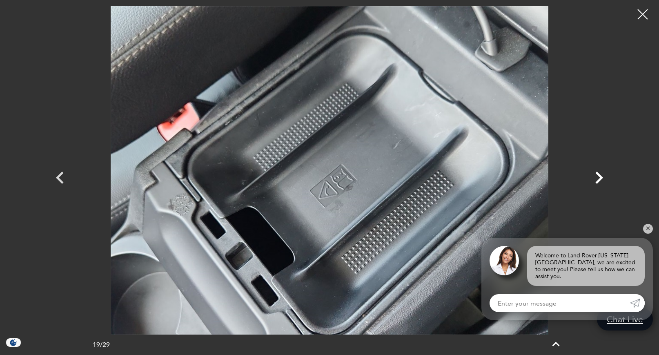
click at [596, 178] on icon "Next" at bounding box center [599, 177] width 25 height 25
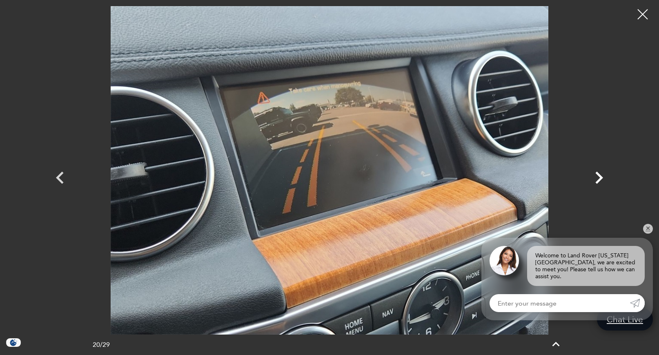
click at [596, 178] on icon "Next" at bounding box center [599, 177] width 25 height 25
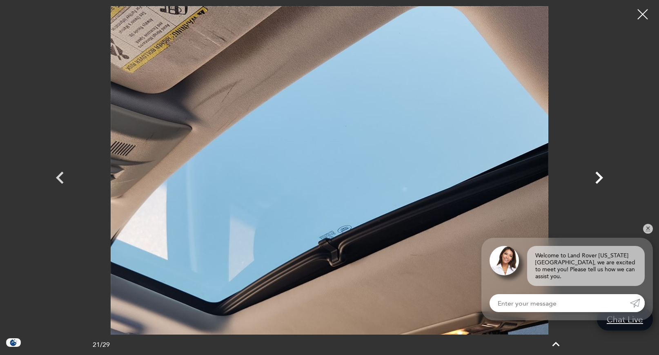
click at [596, 178] on icon "Next" at bounding box center [599, 177] width 25 height 25
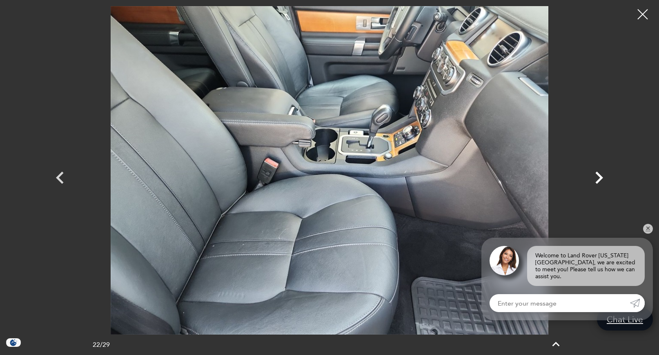
click at [596, 178] on icon "Next" at bounding box center [599, 177] width 25 height 25
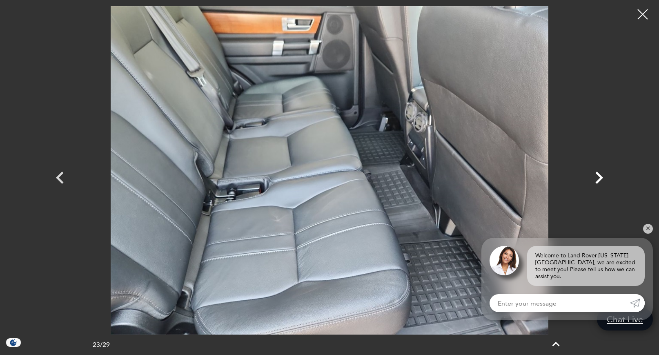
click at [596, 178] on icon "Next" at bounding box center [599, 177] width 25 height 25
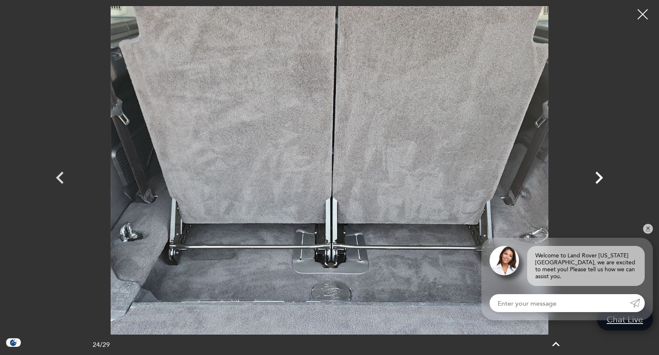
click at [596, 178] on icon "Next" at bounding box center [599, 177] width 25 height 25
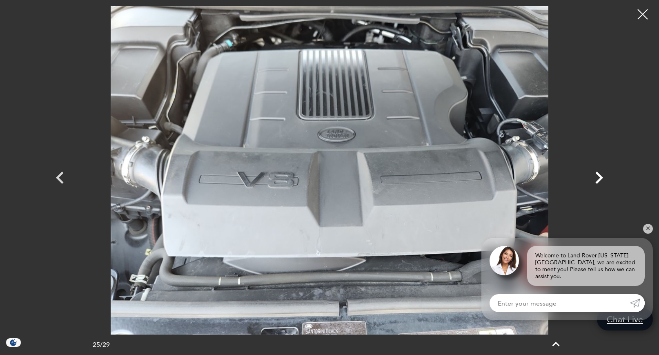
click at [596, 178] on icon "Next" at bounding box center [599, 177] width 25 height 25
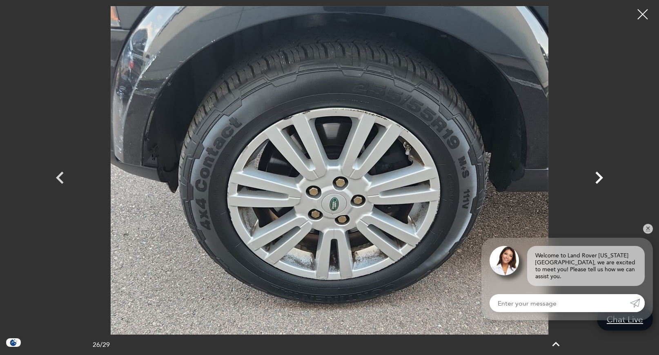
click at [596, 178] on icon "Next" at bounding box center [599, 177] width 25 height 25
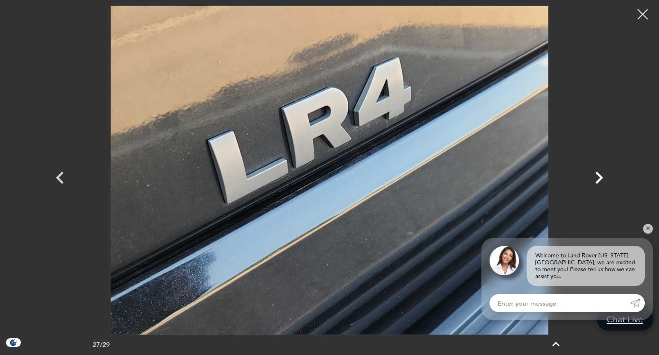
click at [596, 178] on icon "Next" at bounding box center [599, 177] width 25 height 25
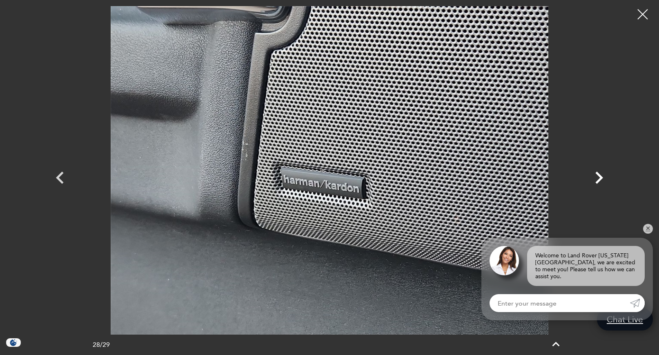
click at [596, 178] on icon "Next" at bounding box center [599, 177] width 25 height 25
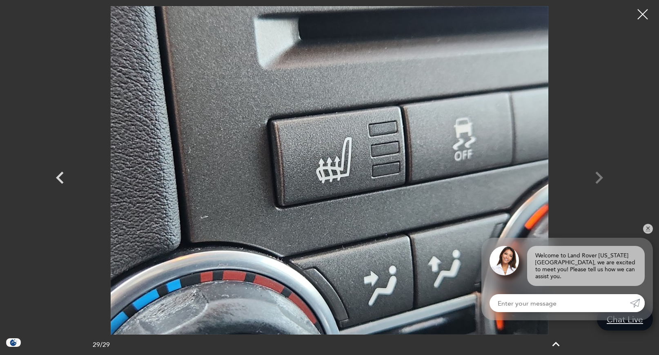
click at [596, 178] on div at bounding box center [330, 170] width 572 height 329
click at [640, 15] on div at bounding box center [643, 15] width 22 height 22
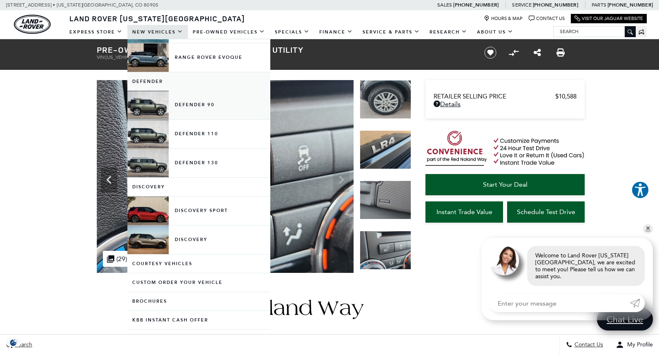
scroll to position [121, 0]
click at [200, 210] on link "Discovery Sport" at bounding box center [198, 210] width 143 height 29
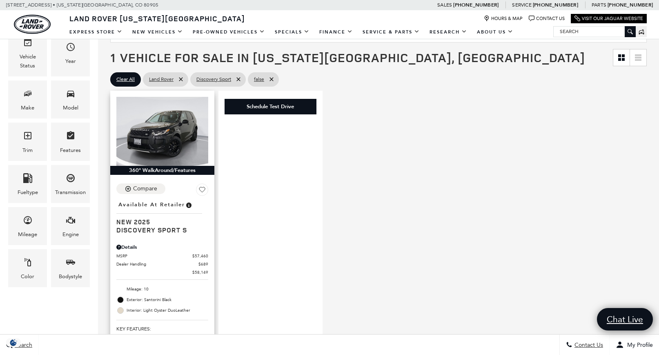
scroll to position [160, 0]
